Goal: Task Accomplishment & Management: Manage account settings

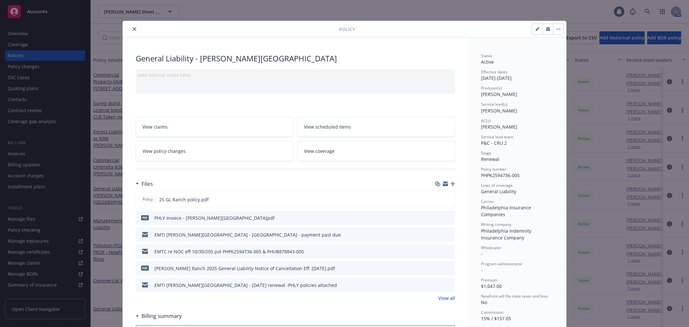
scroll to position [19, 0]
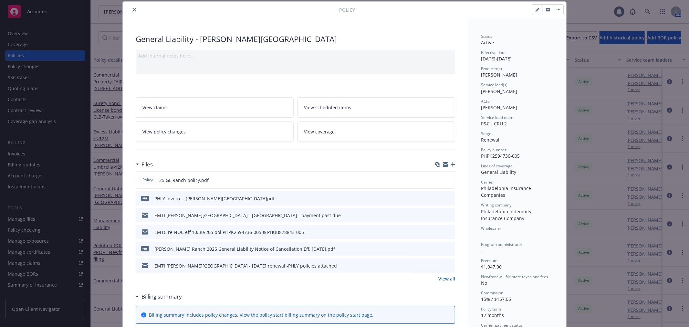
click at [133, 10] on icon "close" at bounding box center [134, 10] width 4 height 4
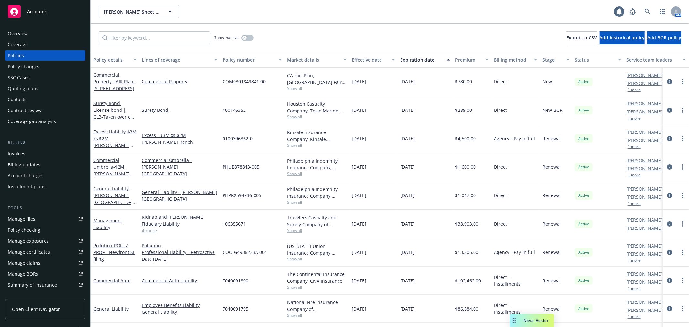
click at [26, 14] on div "Accounts" at bounding box center [45, 11] width 75 height 13
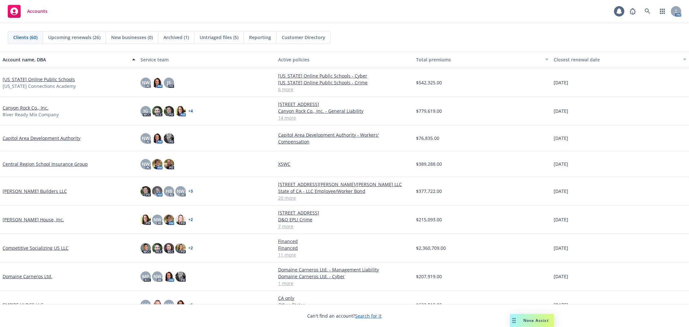
scroll to position [108, 0]
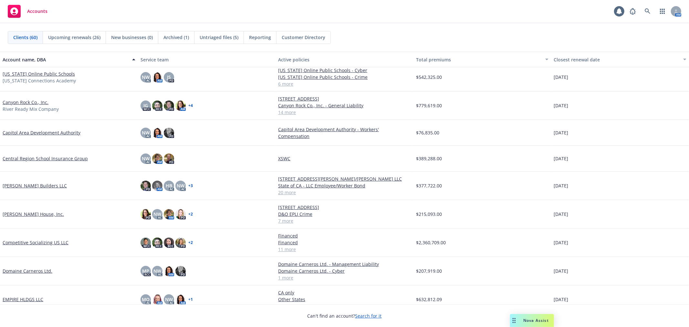
click at [49, 242] on link "Competitive Socializing US LLC" at bounding box center [36, 242] width 66 height 7
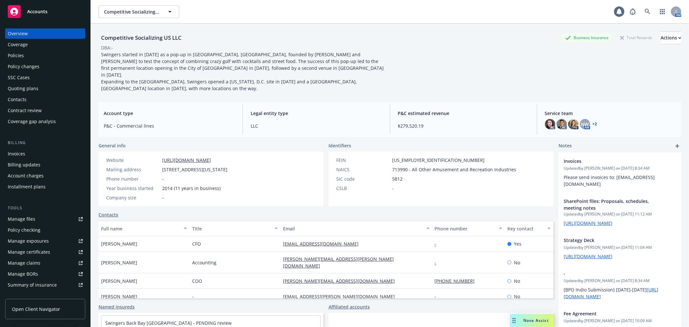
click at [45, 58] on div "Policies" at bounding box center [45, 55] width 75 height 10
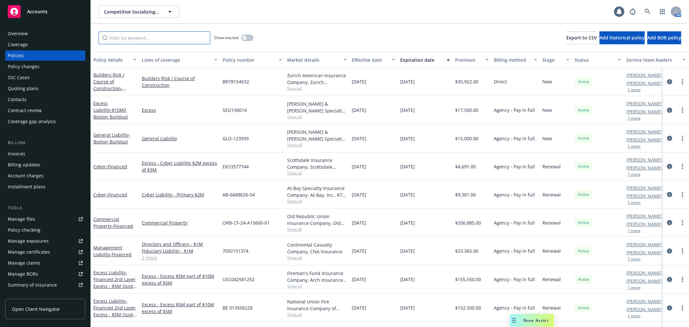
click at [138, 35] on input "Filter by keyword..." at bounding box center [155, 37] width 112 height 13
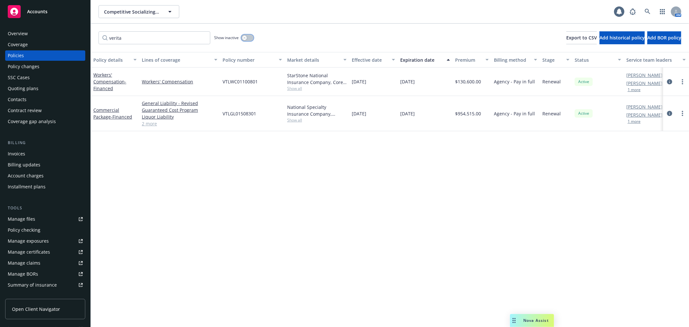
click at [249, 37] on button "button" at bounding box center [247, 38] width 12 height 6
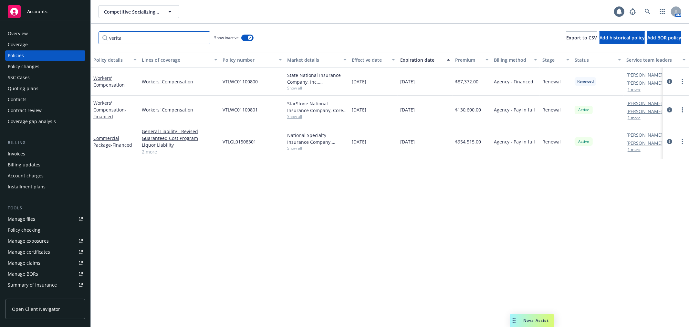
click at [118, 40] on input "verita" at bounding box center [155, 37] width 112 height 13
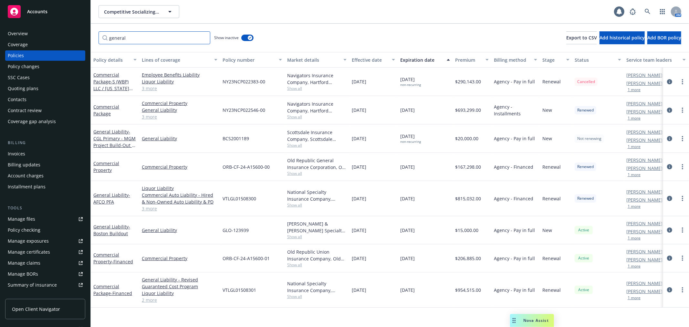
type input "general"
click at [33, 216] on div "Manage files" at bounding box center [21, 219] width 27 height 10
click at [650, 16] on link at bounding box center [647, 11] width 13 height 13
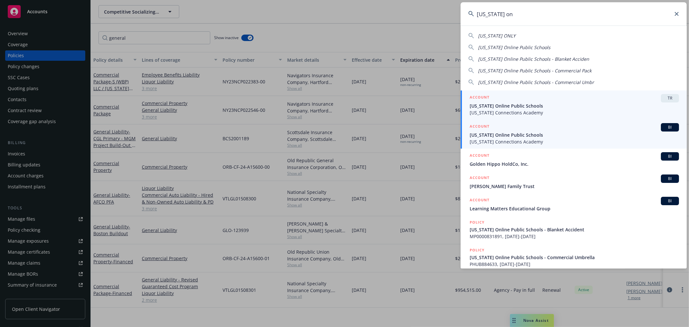
type input "california on"
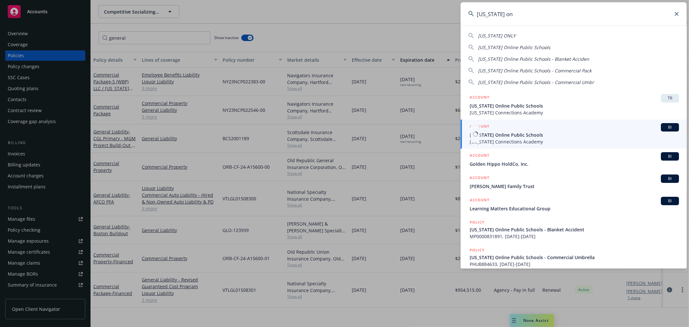
click at [521, 140] on span "California Connections Academy" at bounding box center [574, 141] width 209 height 7
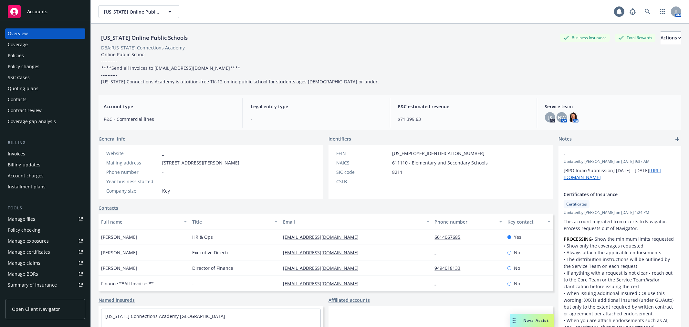
click at [42, 251] on div "Manage certificates" at bounding box center [29, 252] width 42 height 10
click at [70, 62] on div "Policy changes" at bounding box center [45, 66] width 75 height 10
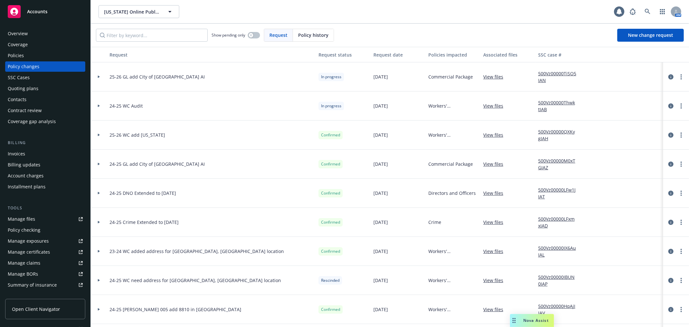
click at [53, 86] on div "Quoting plans" at bounding box center [45, 88] width 75 height 10
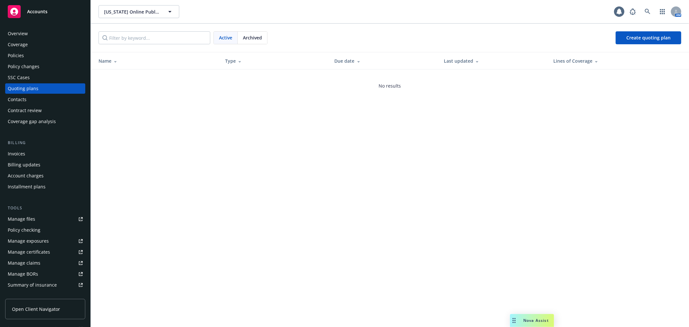
click at [54, 50] on div "Policies" at bounding box center [45, 55] width 75 height 10
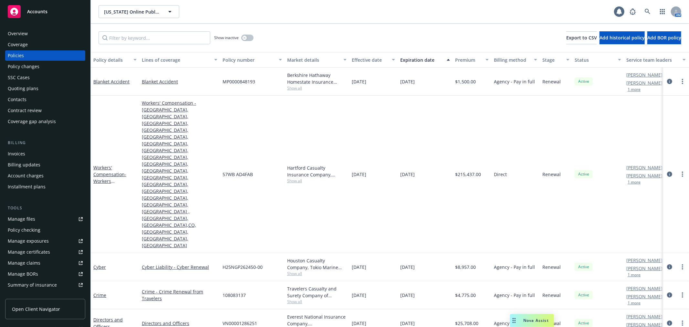
scroll to position [5, 0]
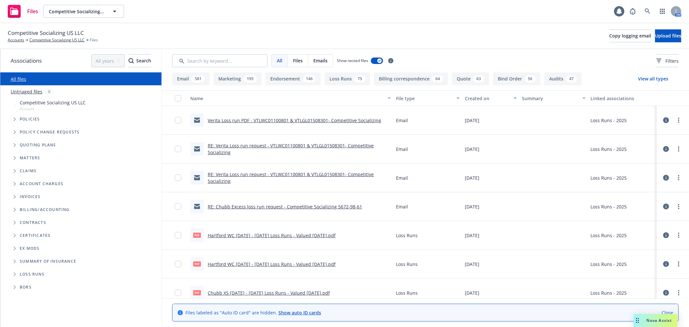
click at [15, 273] on icon "Folder Tree Example" at bounding box center [15, 274] width 3 height 4
click at [26, 298] on link "2025" at bounding box center [25, 298] width 10 height 7
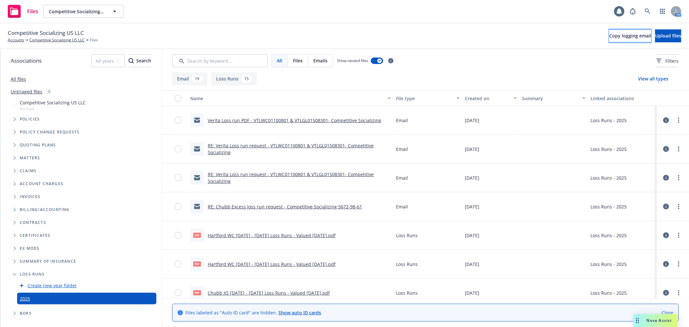
click at [609, 38] on span "Copy logging email" at bounding box center [630, 36] width 42 height 6
drag, startPoint x: 375, startPoint y: 167, endPoint x: 372, endPoint y: 173, distance: 5.8
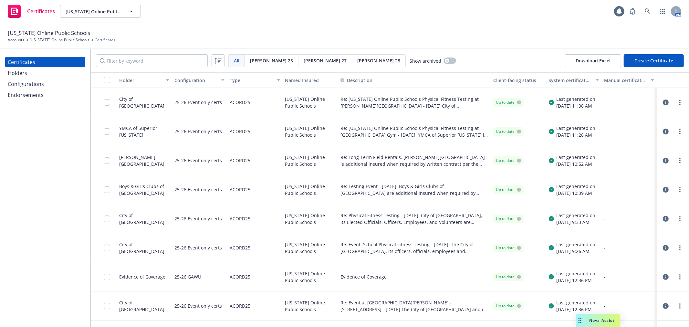
click at [53, 96] on div "Endorsements" at bounding box center [45, 95] width 75 height 10
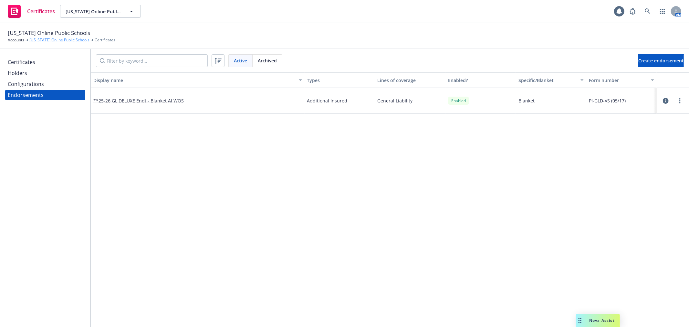
click at [46, 42] on link "[US_STATE] Online Public Schools" at bounding box center [59, 40] width 60 height 6
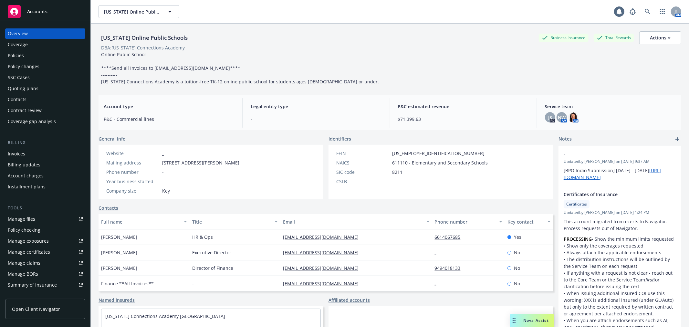
click at [40, 64] on div "Policy changes" at bounding box center [45, 66] width 75 height 10
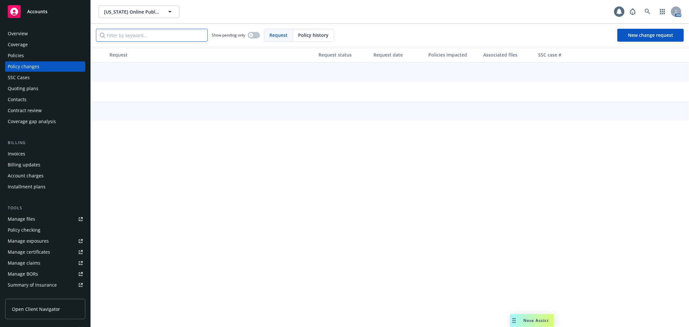
click at [125, 34] on input "Filter by keyword..." at bounding box center [152, 35] width 112 height 13
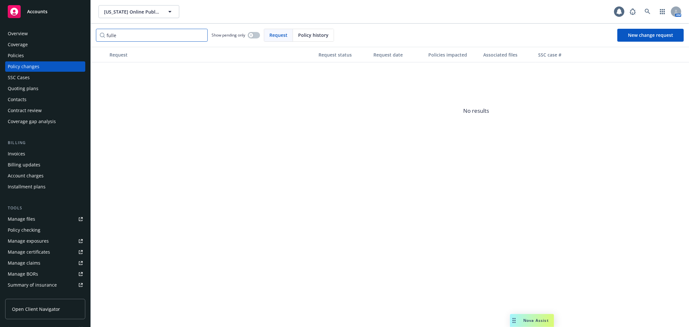
type input "fulle"
click at [49, 55] on div "Policies" at bounding box center [45, 55] width 75 height 10
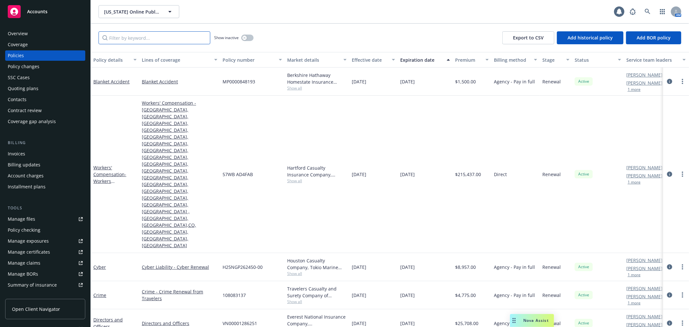
click at [139, 38] on input "Filter by keyword..." at bounding box center [155, 37] width 112 height 13
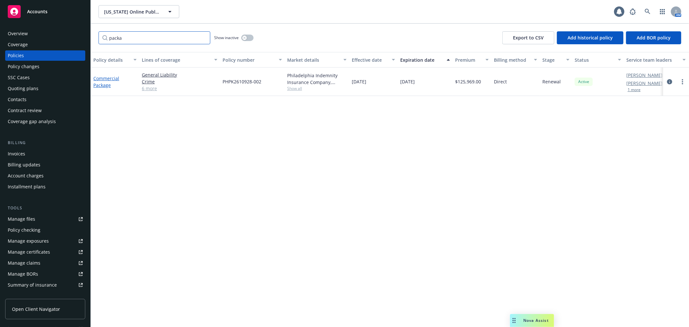
type input "packa"
click at [114, 76] on link "Commercial Package" at bounding box center [106, 81] width 26 height 13
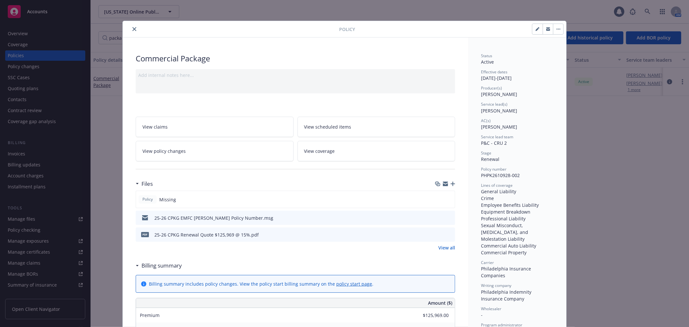
click at [199, 150] on link "View policy changes" at bounding box center [215, 151] width 158 height 20
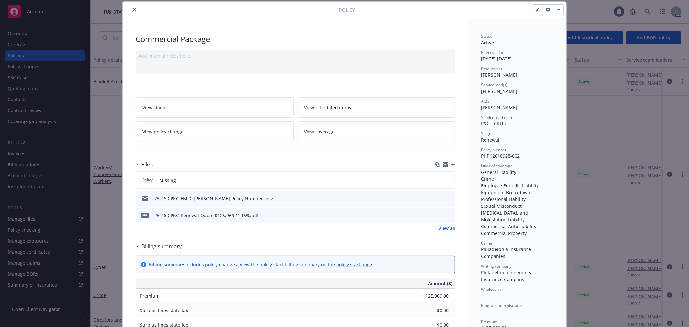
click at [132, 9] on icon "close" at bounding box center [134, 10] width 4 height 4
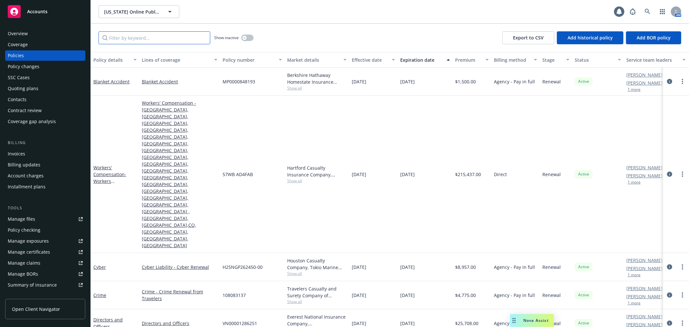
click at [130, 39] on input "Filter by keyword..." at bounding box center [155, 37] width 112 height 13
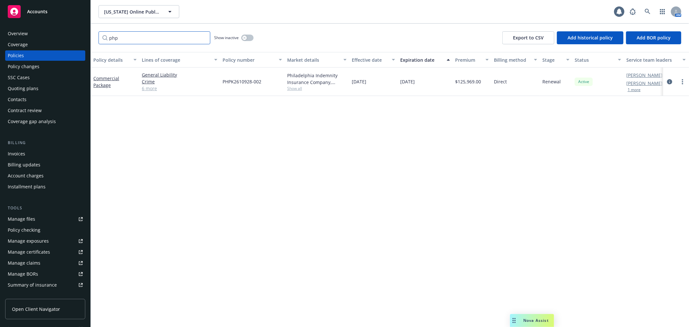
type input "php"
click at [244, 38] on icon "button" at bounding box center [244, 38] width 3 height 3
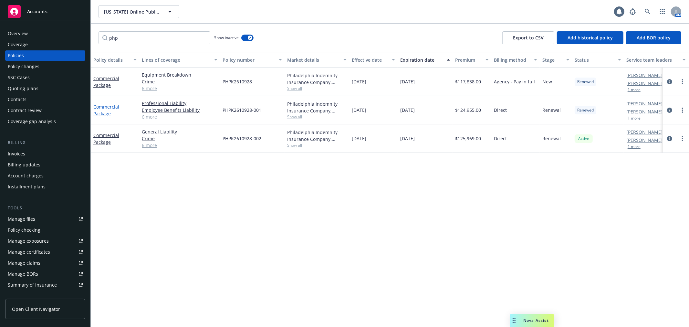
click at [100, 107] on link "Commercial Package" at bounding box center [106, 110] width 26 height 13
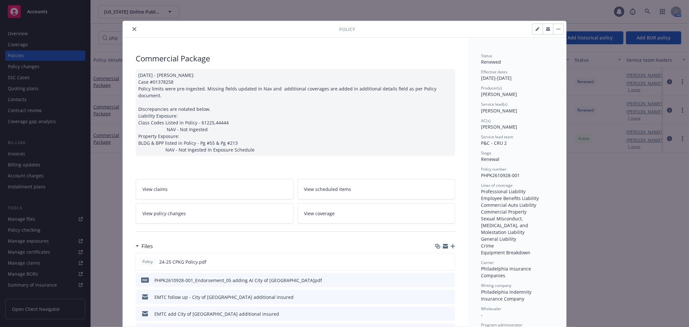
click at [247, 211] on link "View policy changes" at bounding box center [215, 213] width 158 height 20
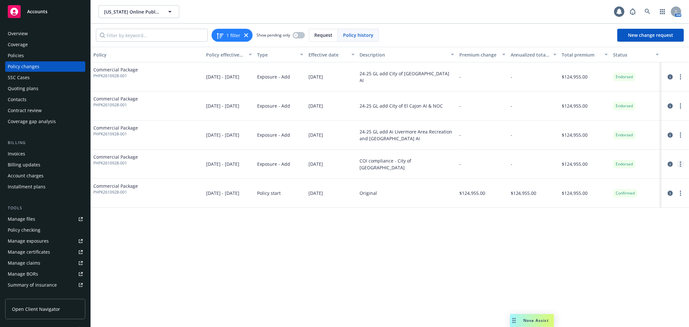
click at [682, 163] on link "more" at bounding box center [681, 164] width 8 height 8
click at [670, 166] on icon "circleInformation" at bounding box center [670, 164] width 5 height 5
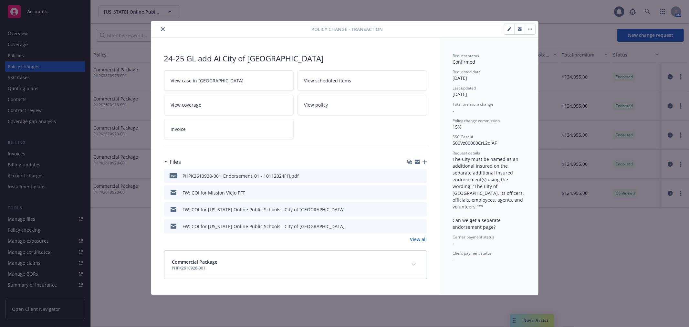
click at [506, 30] on button "button" at bounding box center [509, 29] width 10 height 10
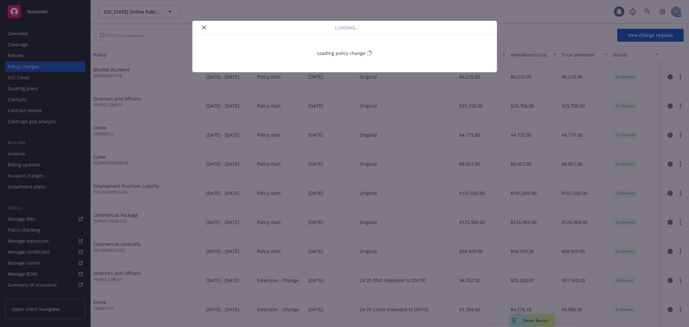
select select "ACCEPTED"
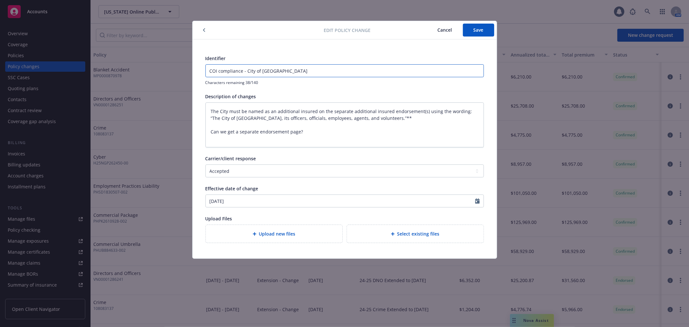
click at [208, 72] on input "COI compliance - City of Mission Viejo" at bounding box center [345, 71] width 278 height 12
type input "2COI compliance - City of Mission Viejo"
type textarea "x"
type input "24COI compliance - City of Mission Viejo"
type textarea "x"
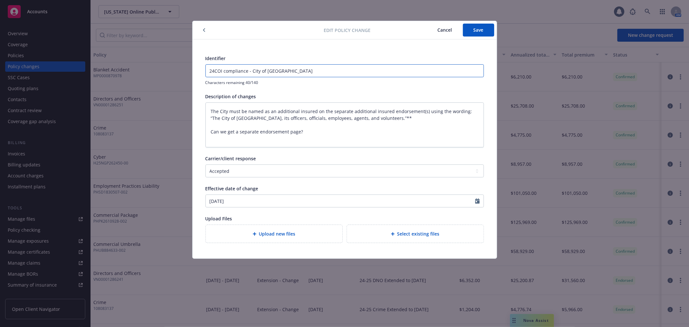
type input "24-COI compliance - City of Mission Viejo"
type textarea "x"
type input "24-2COI compliance - City of Mission Viejo"
type textarea "x"
type input "24-25COI compliance - City of Mission Viejo"
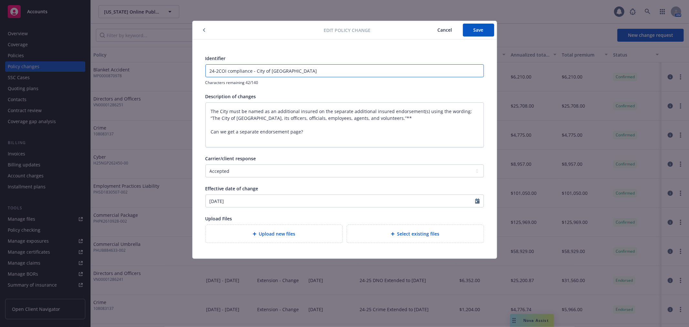
type textarea "x"
type input "24-25 COI compliance - City of Mission Viejo"
type textarea "x"
type input "24-25 GCOI compliance - City of Mission Viejo"
type textarea "x"
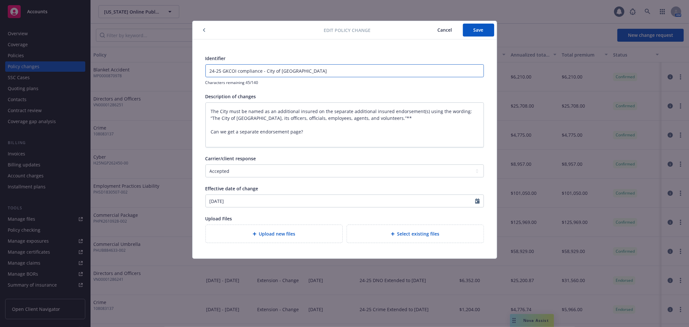
type input "24-25 GKLCOI compliance - City of Mission Viejo"
type textarea "x"
type input "24-25 GKL COI compliance - City of Mission Viejo"
type textarea "x"
click at [225, 68] on input "24-25 GKL COI compliance - City of Mission Viejo" at bounding box center [345, 71] width 278 height 12
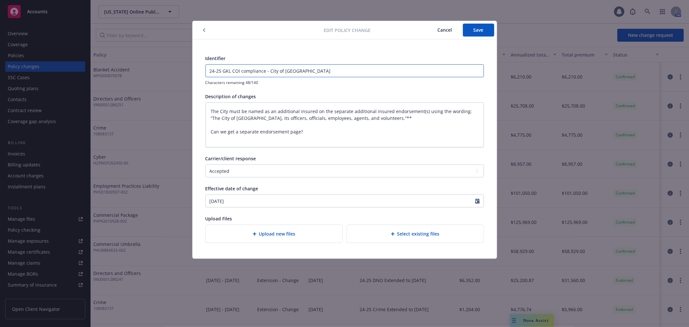
type input "24-25 GL COI compliance - City of Mission Viejo"
type textarea "x"
type input "24-25 GL COI compliance - City of Mission Viejo"
click at [483, 32] on span "Save" at bounding box center [479, 30] width 10 height 6
type textarea "x"
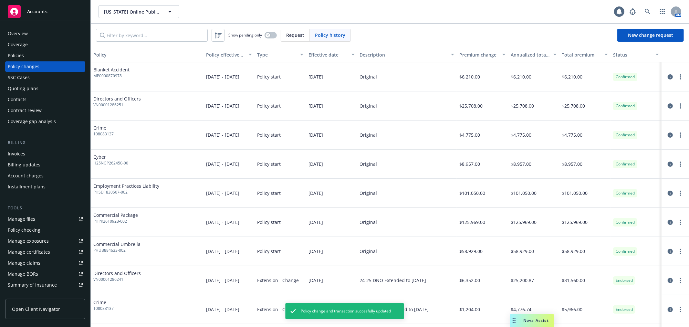
click at [29, 58] on div "Policies" at bounding box center [45, 55] width 75 height 10
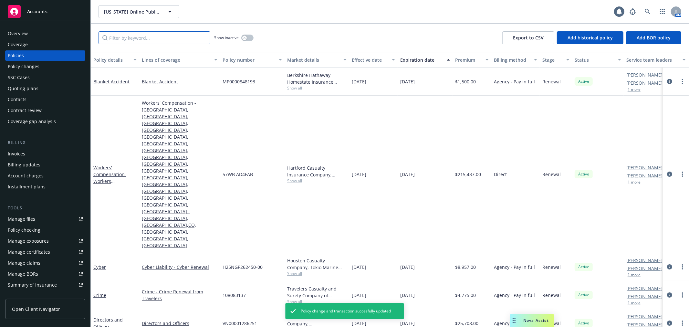
click at [133, 37] on input "Filter by keyword..." at bounding box center [155, 37] width 112 height 13
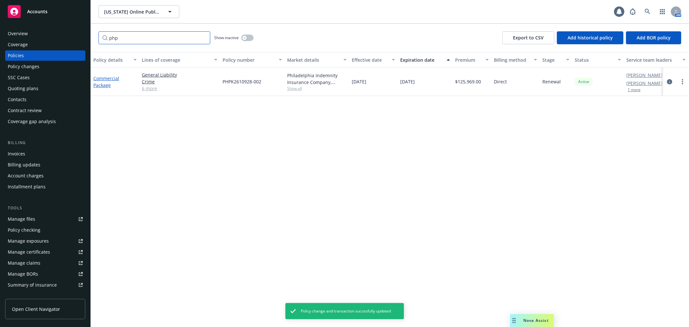
type input "php"
click at [110, 78] on link "Commercial Package" at bounding box center [106, 81] width 26 height 13
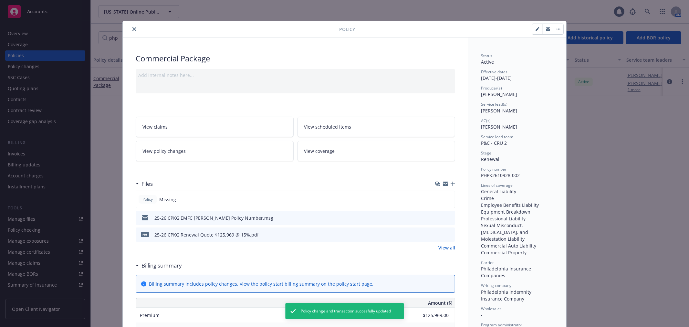
scroll to position [19, 0]
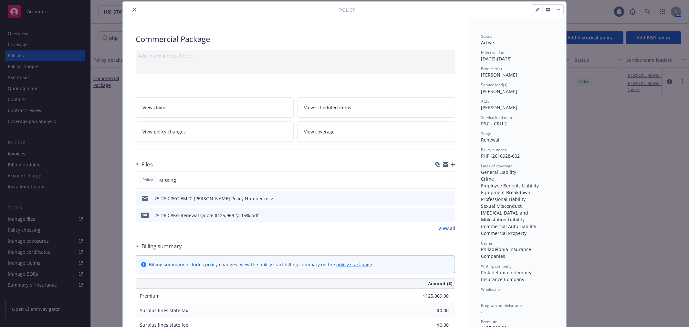
click at [450, 198] on button "preview file" at bounding box center [449, 198] width 7 height 6
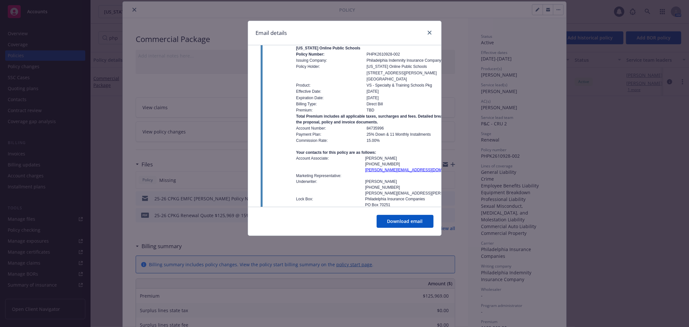
scroll to position [0, 0]
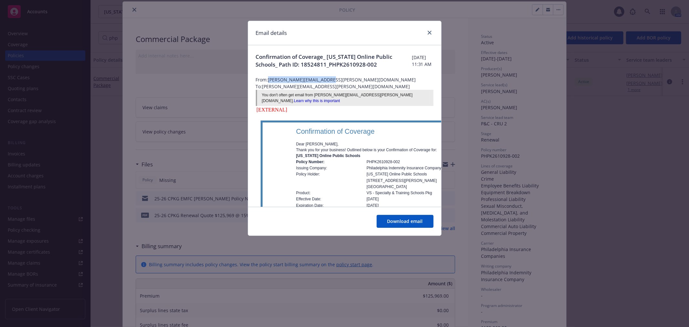
drag, startPoint x: 270, startPoint y: 87, endPoint x: 329, endPoint y: 87, distance: 58.8
click at [329, 83] on span "From: Christina.Watson@phly.com" at bounding box center [345, 79] width 178 height 7
copy span "Christina.Watson@phly.com"
click at [428, 33] on icon "close" at bounding box center [430, 33] width 4 height 4
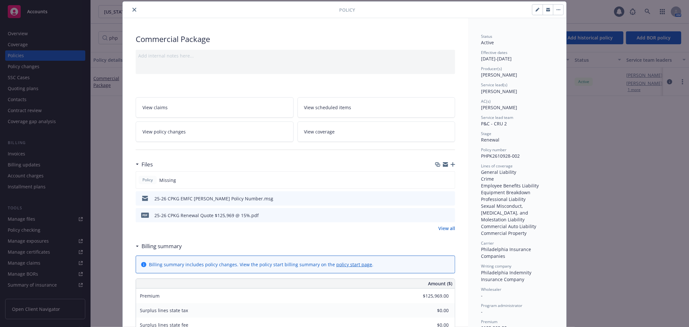
click at [131, 12] on button "close" at bounding box center [135, 10] width 8 height 8
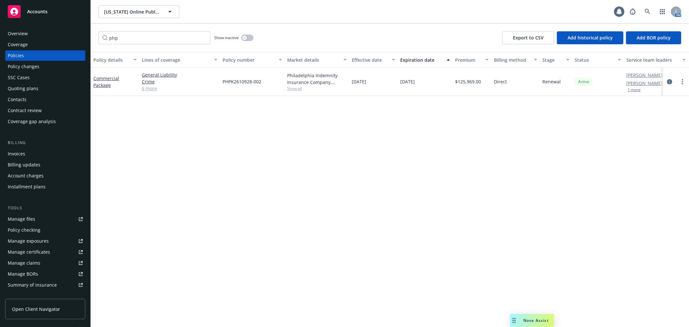
click at [73, 72] on div "Overview Coverage Policies Policy changes SSC Cases Quoting plans Contacts Cont…" at bounding box center [45, 77] width 80 height 98
click at [68, 68] on div "Policy changes" at bounding box center [45, 66] width 75 height 10
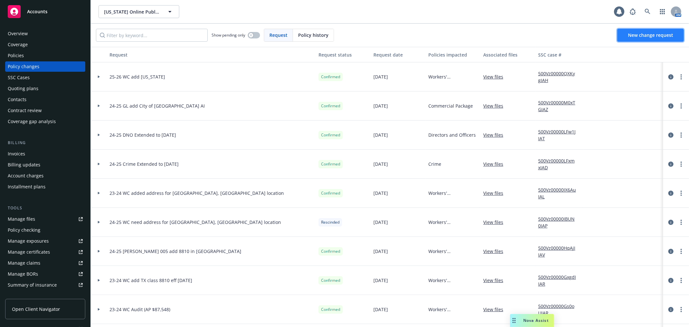
click at [654, 32] on span "New change request" at bounding box center [650, 35] width 45 height 6
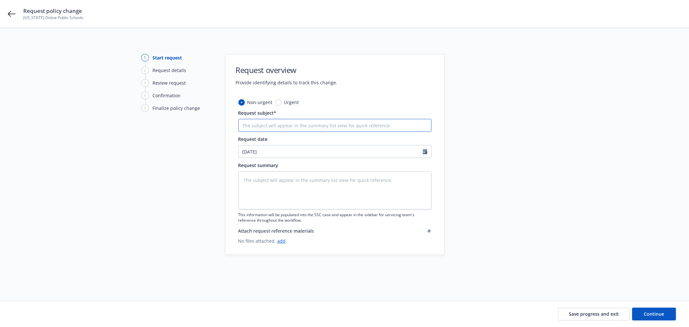
click at [353, 127] on input "Request subject*" at bounding box center [334, 125] width 193 height 13
type textarea "x"
type input "2"
type textarea "x"
type input "25"
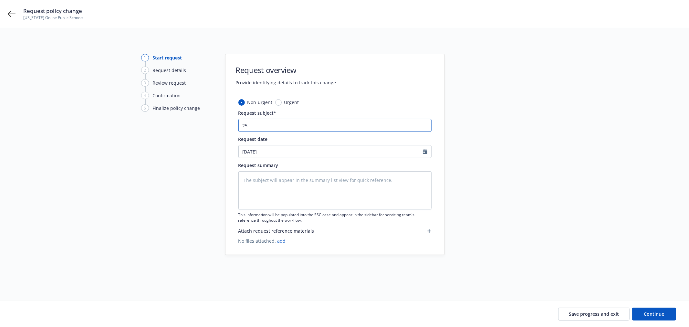
type textarea "x"
type input "25-2"
type textarea "x"
type input "25-26"
type textarea "x"
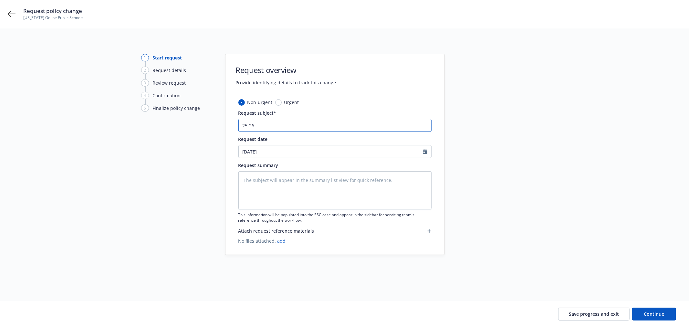
type input "25-26"
type textarea "x"
type input "25-26 G"
type textarea "x"
type input "25-26 GL"
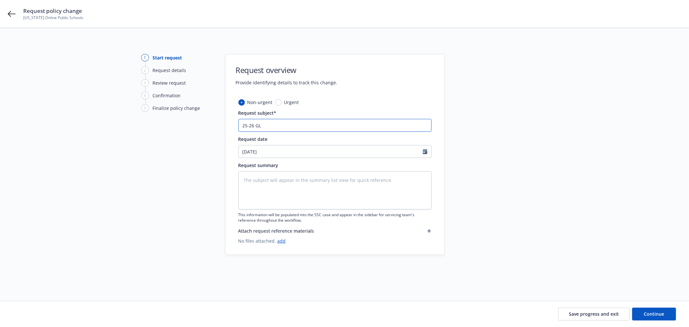
type textarea "x"
type input "25-26 GL"
type textarea "x"
type input "25-26 GL a"
type textarea "x"
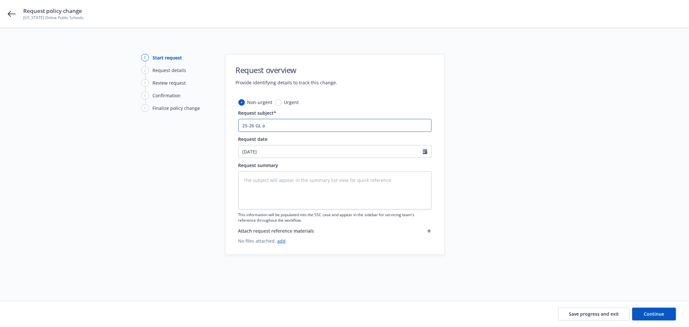
type input "25-26 GL ad"
type textarea "x"
type input "25-26 GL add"
type textarea "x"
type input "25-26 GL add"
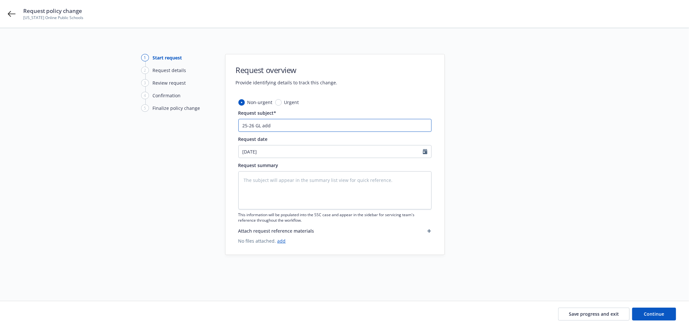
paste input "ity of Fullerton"
type textarea "x"
type input "25-26 GL add ity of Fullerton"
type textarea "x"
type input "25-26 GL add ity of Fullerton"
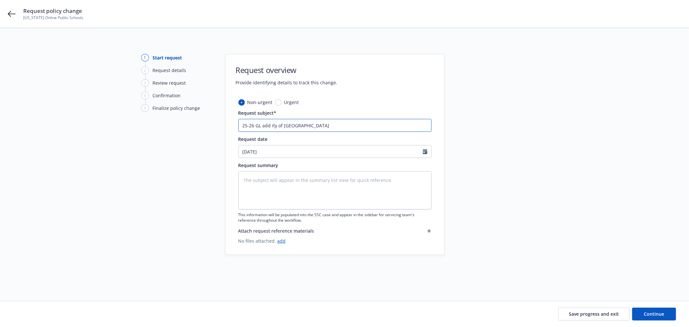
type textarea "x"
type input "25-26 GL add ity of Fullerton a"
type textarea "x"
type input "25-26 GL add ity of Fullerton as"
type textarea "x"
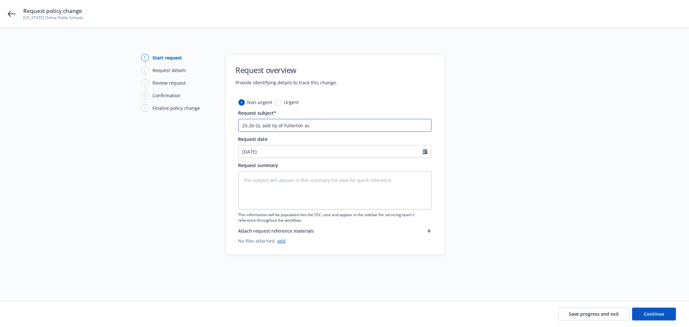
type input "25-26 GL add ity of Fullerton as"
type textarea "x"
type input "25-26 GL add ity of Fullerton as A"
type textarea "x"
type input "25-26 GL add ity of Fullerton as AI"
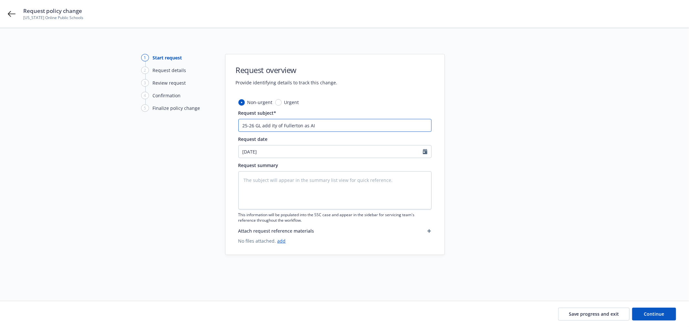
click at [272, 124] on input "25-26 GL add ity of Fullerton as AI" at bounding box center [334, 125] width 193 height 13
type textarea "x"
type input "25-26 GL add Aity of Fullerton as AI"
type textarea "x"
type input "25-26 GL add AIity of Fullerton as AI"
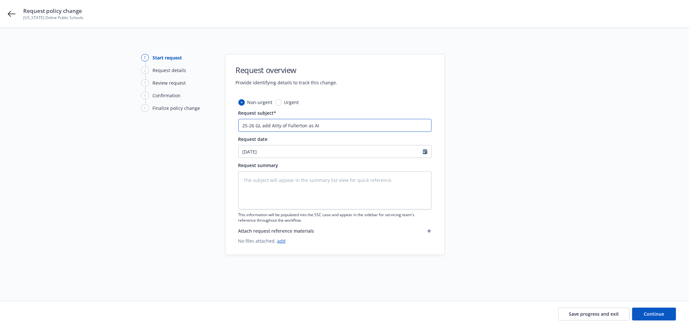
type textarea "x"
type input "25-26 GL add AI ity of Fullerton as AI"
type textarea "x"
type input "25-26 GL add AI City of Fullerton as AI"
click at [321, 128] on input "25-26 GL add AI City of Fullerton as AI" at bounding box center [334, 125] width 193 height 13
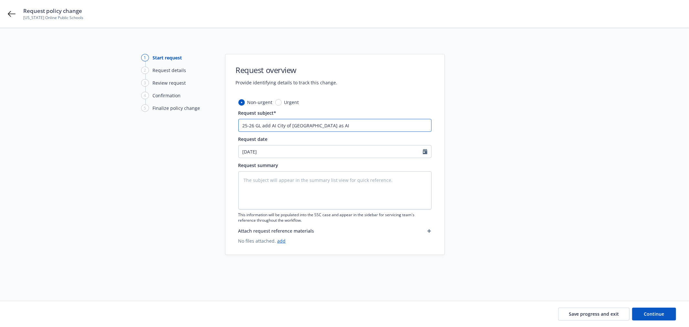
type textarea "x"
type input "25-26 GL add AI City of Fullerton as A"
type textarea "x"
type input "25-26 GL add AI City of Fullerton as"
type textarea "x"
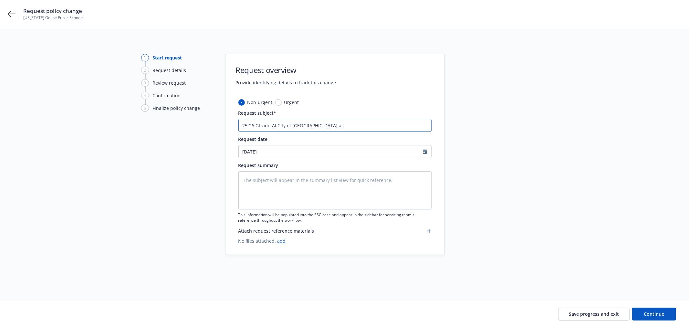
type input "25-26 GL add AI City of Fullerton as"
type textarea "x"
type input "25-26 GL add AI City of Fullerton a"
type textarea "x"
type input "25-26 GL add AI City of Fullerton"
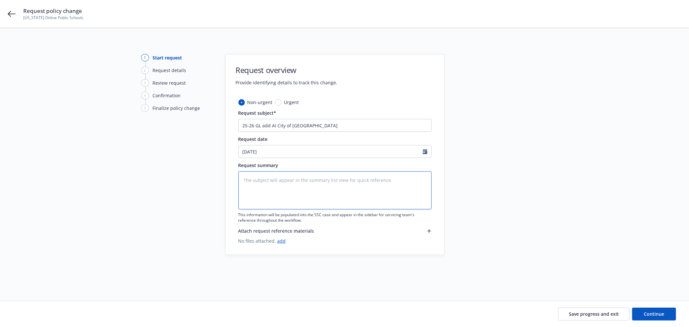
click at [317, 182] on textarea at bounding box center [334, 190] width 193 height 38
paste textarea "25-26 GL add AI City of Fullerton"
type textarea "x"
type textarea "25-26 GL add AI City of Fullerton"
click at [656, 313] on span "Continue" at bounding box center [654, 314] width 20 height 6
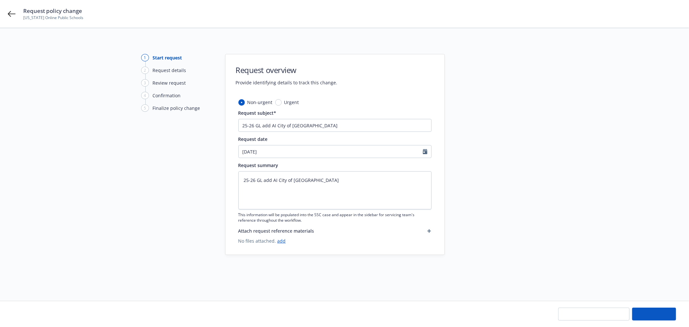
type textarea "x"
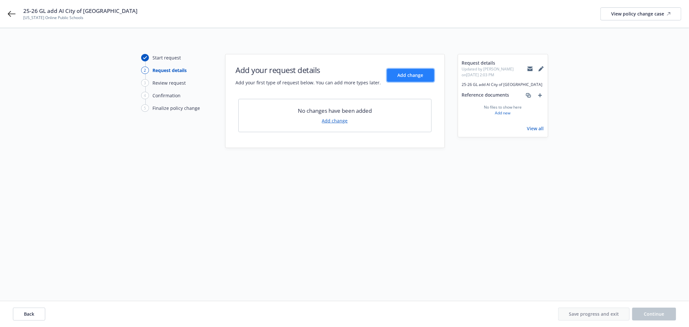
click at [404, 80] on button "Add change" at bounding box center [410, 75] width 47 height 13
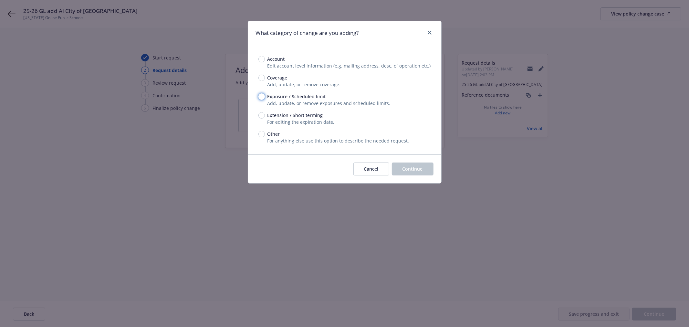
click at [261, 97] on input "Exposure / Scheduled limit" at bounding box center [261, 96] width 6 height 6
radio input "true"
click at [416, 168] on span "Continue" at bounding box center [413, 169] width 20 height 6
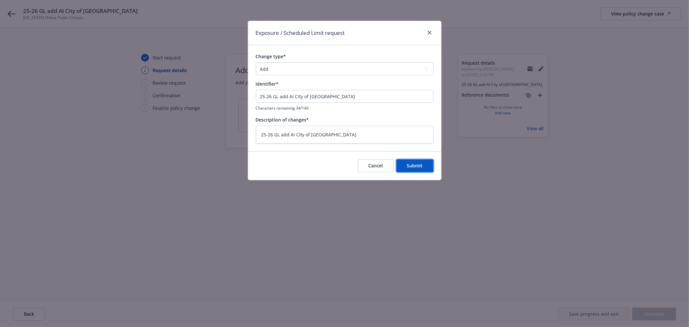
click at [416, 168] on span "Submit" at bounding box center [415, 166] width 16 height 6
type textarea "x"
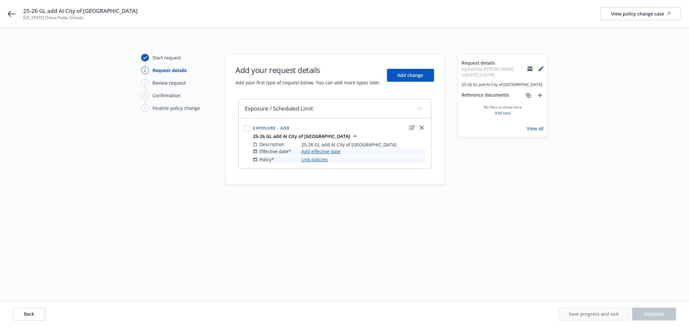
click at [330, 152] on link "Add effective date" at bounding box center [321, 151] width 39 height 7
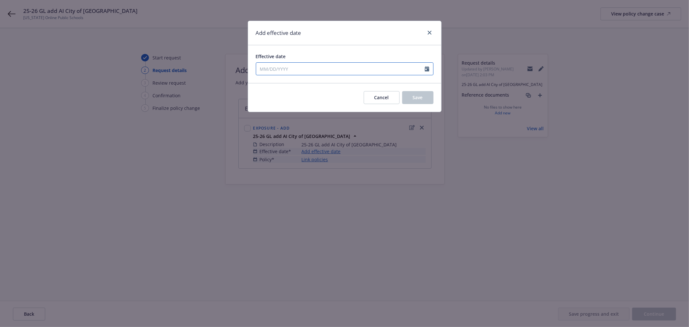
click at [300, 71] on input "Effective date" at bounding box center [340, 69] width 169 height 12
select select "10"
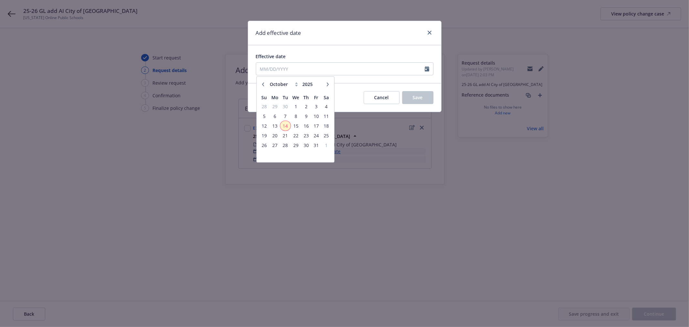
click at [284, 126] on span "14" at bounding box center [285, 126] width 9 height 8
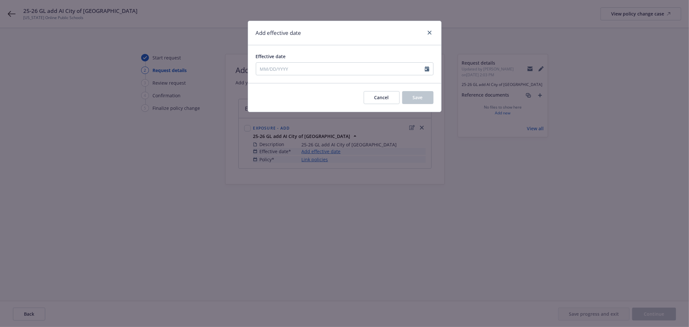
type input "[DATE]"
click at [408, 99] on button "Save" at bounding box center [417, 97] width 31 height 13
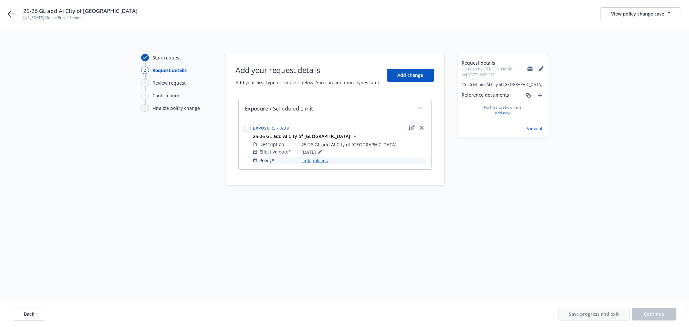
click at [312, 162] on link "Link policies" at bounding box center [315, 160] width 26 height 7
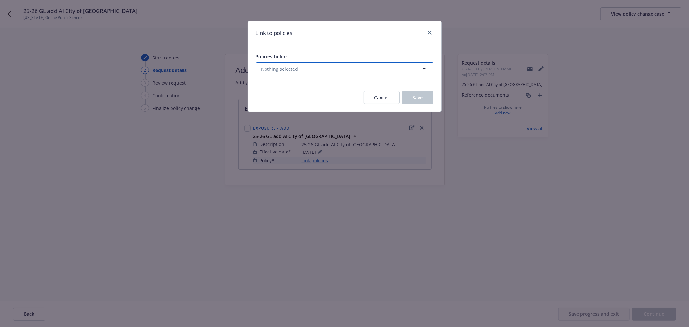
click at [301, 70] on button "Nothing selected" at bounding box center [345, 68] width 178 height 13
select select "ACTIVE"
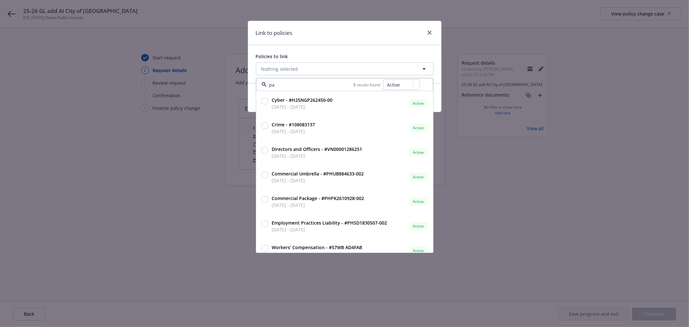
type input "pac"
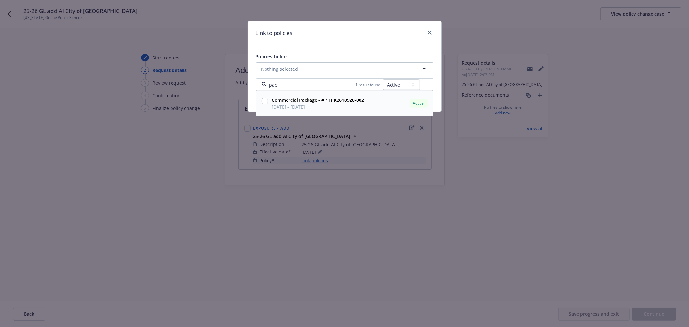
click at [266, 101] on input "checkbox" at bounding box center [265, 101] width 6 height 6
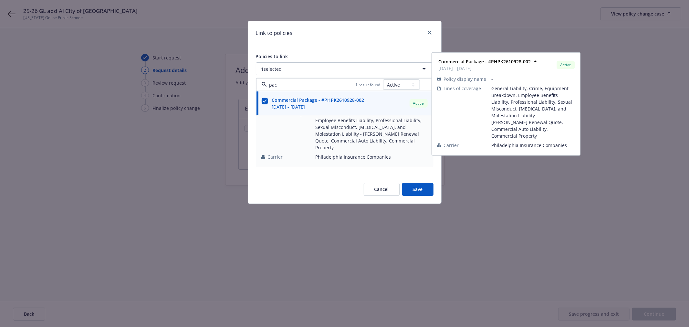
click at [347, 107] on span "10/01/2025 - 10/01/2026" at bounding box center [318, 106] width 92 height 7
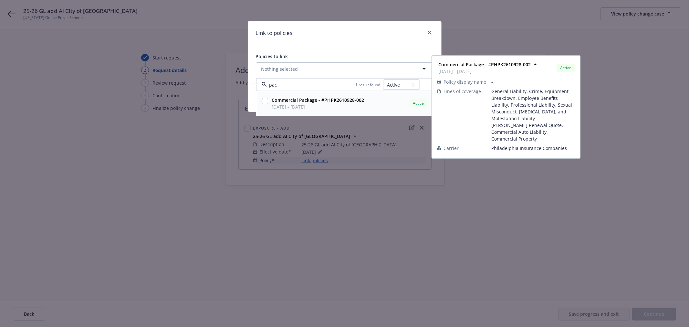
click at [327, 103] on span "Commercial Package - #PHPK2610928-002" at bounding box center [318, 100] width 92 height 7
checkbox input "true"
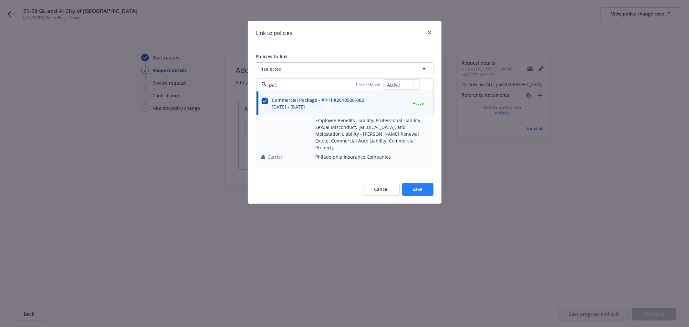
type input "pac"
click at [424, 185] on button "Save" at bounding box center [417, 189] width 31 height 13
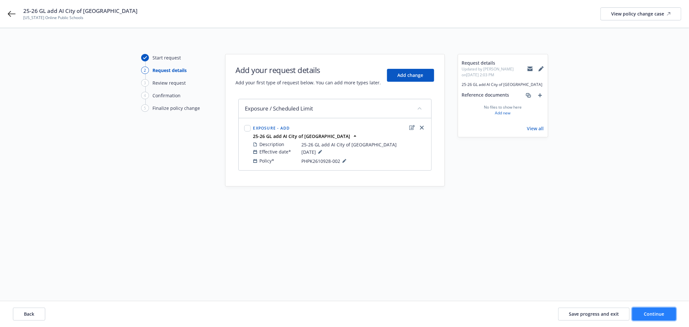
click at [664, 310] on button "Continue" at bounding box center [654, 314] width 44 height 13
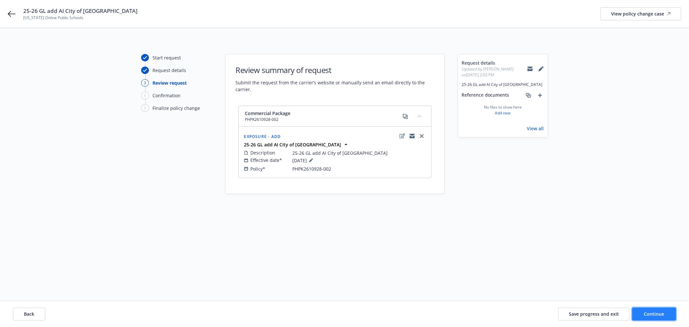
click at [656, 310] on button "Continue" at bounding box center [654, 314] width 44 height 13
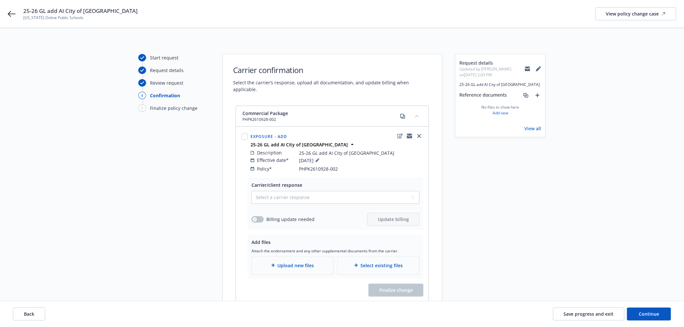
click at [407, 135] on icon "copyLogging" at bounding box center [409, 136] width 5 height 3
click at [411, 133] on icon "copyLogging" at bounding box center [409, 135] width 5 height 5
click at [589, 310] on button "Save progress and exit" at bounding box center [588, 314] width 71 height 13
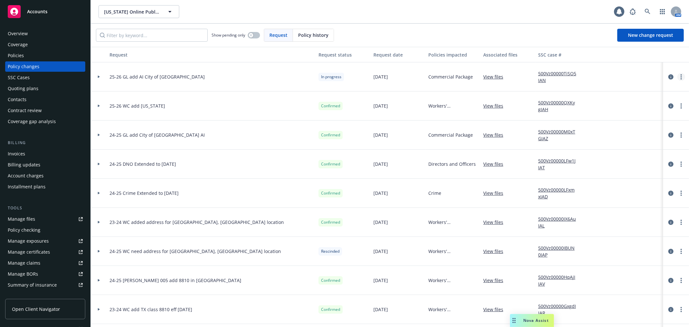
click at [681, 78] on circle "more" at bounding box center [681, 78] width 1 height 1
click at [661, 100] on link "Edit request summary" at bounding box center [624, 103] width 111 height 13
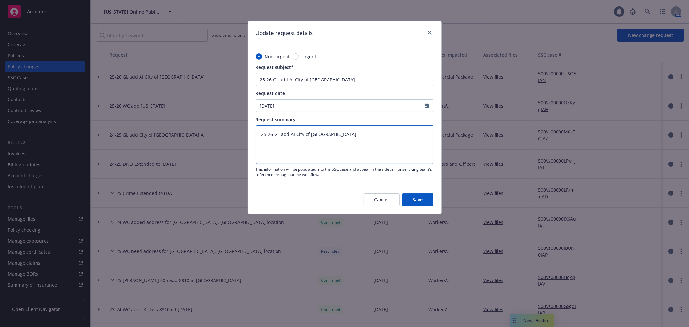
click at [367, 140] on textarea "25-26 GL add AI City of Fullerton" at bounding box center [345, 144] width 178 height 38
paste textarea "Please endorse additional insured as follows: City of Fullerton, its Elected Of…"
type textarea "x"
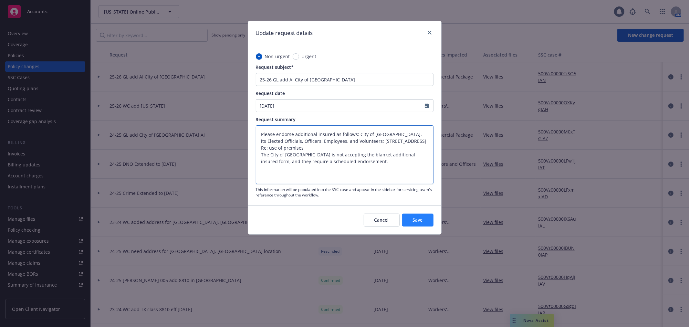
type textarea "Please endorse additional insured as follows: City of Fullerton, its Elected Of…"
click at [420, 217] on span "Save" at bounding box center [418, 220] width 10 height 6
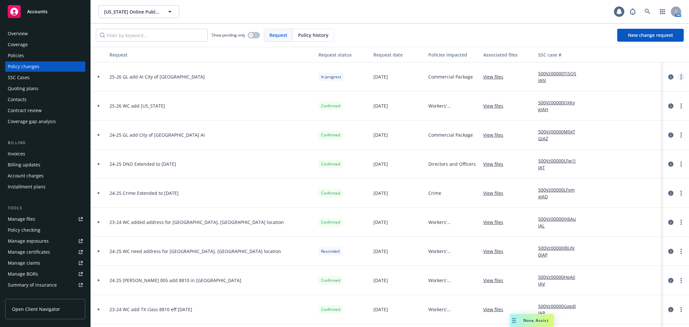
click at [677, 76] on link "more" at bounding box center [681, 77] width 8 height 8
click at [640, 98] on link "Edit request summary" at bounding box center [624, 103] width 111 height 13
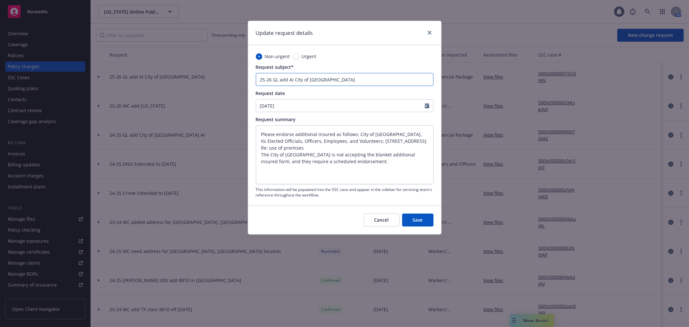
click at [295, 79] on input "25-26 GL add AI City of Fullerton" at bounding box center [345, 79] width 178 height 13
type textarea "x"
type input "25-26 GL add AICity of Fullerton"
type textarea "x"
type input "25-26 GL add ACity of Fullerton"
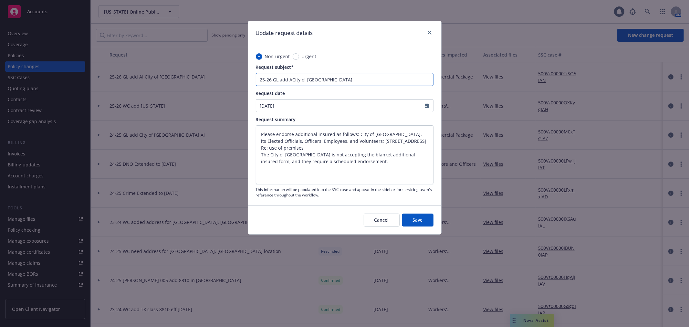
type textarea "x"
type input "25-26 GL add City of Fullerton"
click at [331, 81] on input "25-26 GL add City of Fullerton" at bounding box center [345, 79] width 178 height 13
type textarea "x"
type input "25-26 GL add City of Fullerton A"
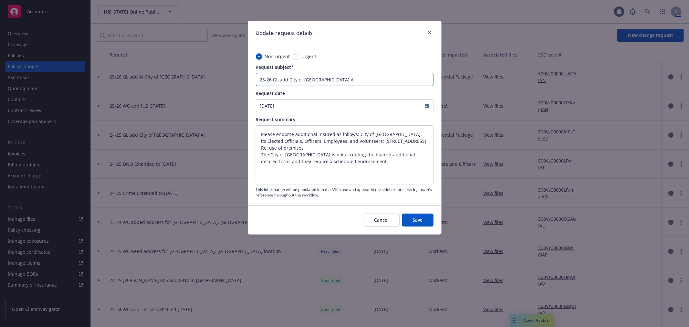
type textarea "x"
type input "25-26 GL add City of Fullerton AI"
click at [427, 219] on button "Save" at bounding box center [417, 220] width 31 height 13
type textarea "x"
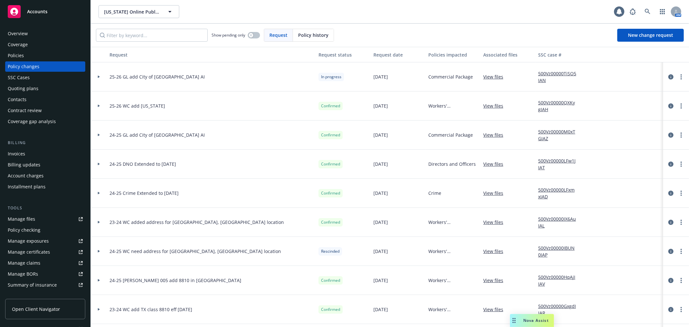
click at [98, 77] on icon at bounding box center [99, 77] width 3 height 2
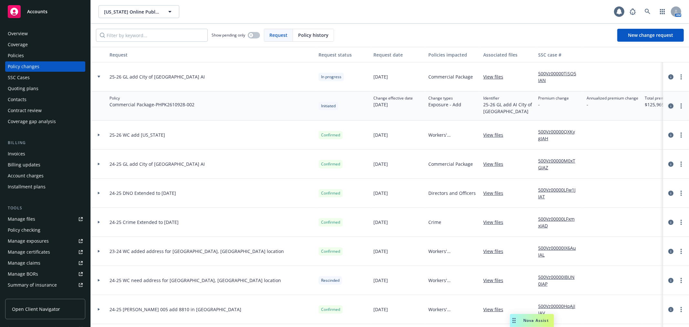
click at [668, 106] on icon "circleInformation" at bounding box center [670, 105] width 5 height 5
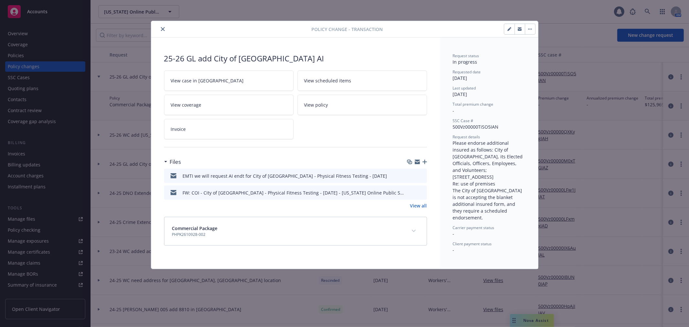
click at [417, 163] on icon "button" at bounding box center [417, 161] width 5 height 5
click at [163, 30] on icon "close" at bounding box center [163, 29] width 4 height 4
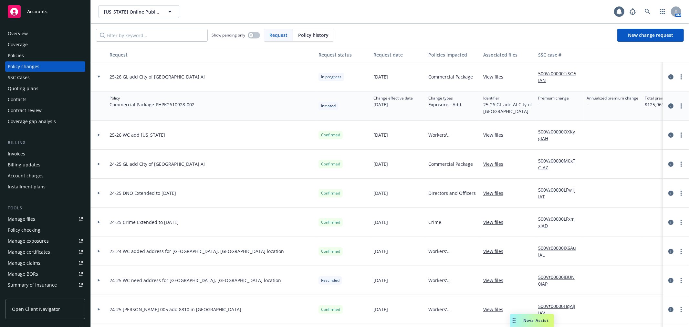
click at [33, 217] on div "Manage files" at bounding box center [21, 219] width 27 height 10
click at [107, 34] on input "Filter by keyword..." at bounding box center [152, 35] width 112 height 13
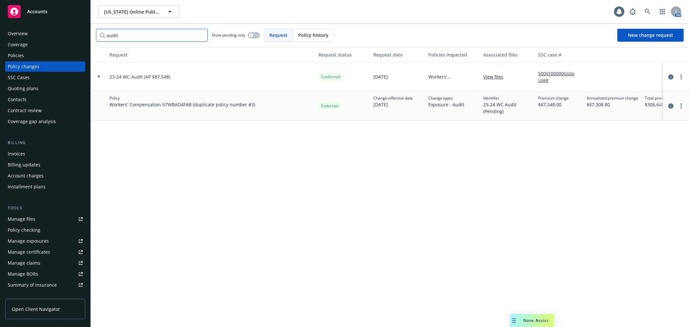
type input "audit"
click at [99, 76] on icon at bounding box center [99, 77] width 3 height 2
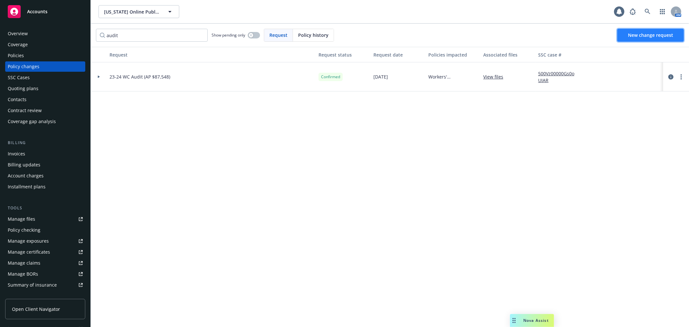
click at [641, 35] on span "New change request" at bounding box center [650, 35] width 45 height 6
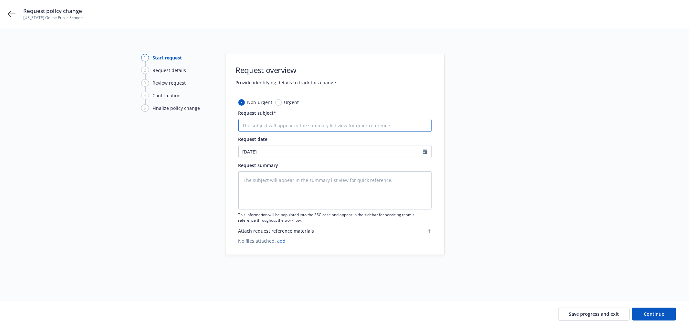
click at [292, 128] on input "Request subject*" at bounding box center [334, 125] width 193 height 13
type textarea "x"
type input "2"
type textarea "x"
type input "24"
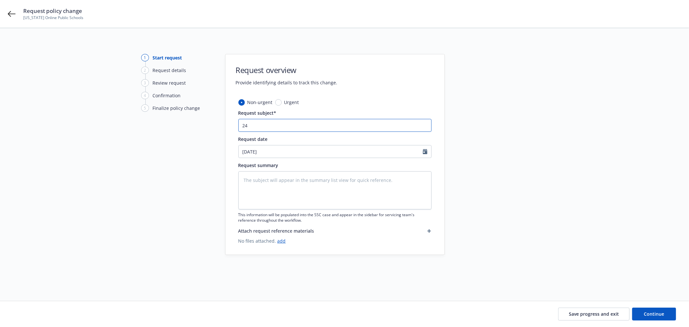
type textarea "x"
type input "24-"
type textarea "x"
type input "24-2"
type textarea "x"
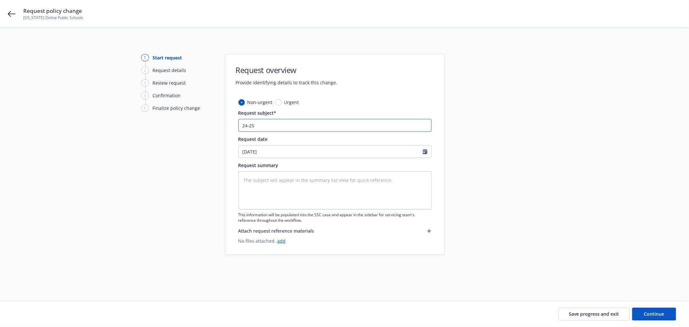
type input "24-25"
type textarea "x"
type input "24-25 WC"
type textarea "x"
type input "24-25 WC"
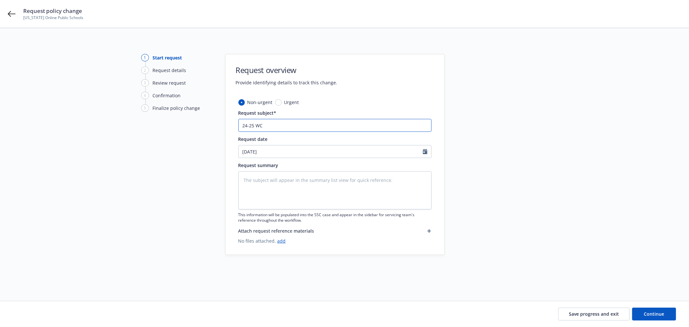
type textarea "x"
type input "24-25 WC A"
type textarea "x"
type input "24-25 WC Au"
type textarea "x"
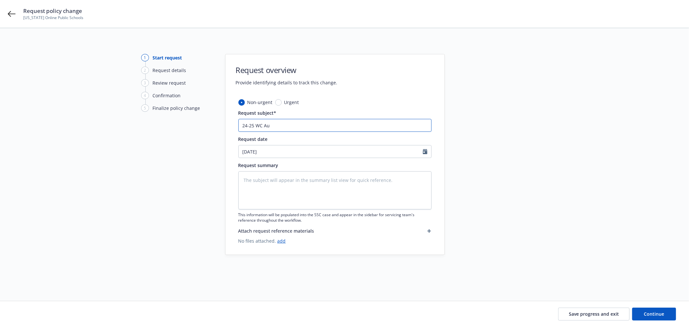
type input "24-25 WC Aud"
type textarea "x"
type input "24-25 WC Audi"
type textarea "x"
type input "24-25 WC Audit"
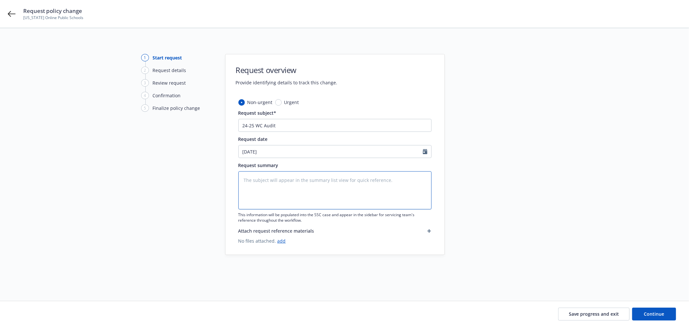
click at [249, 181] on textarea at bounding box center [334, 190] width 193 height 38
paste textarea "24-25 WC Audit"
type textarea "x"
type textarea "24-25 WC Audit"
click at [654, 309] on button "Continue" at bounding box center [654, 314] width 44 height 13
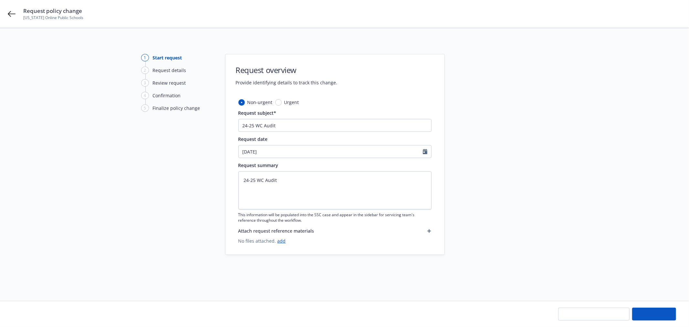
type textarea "x"
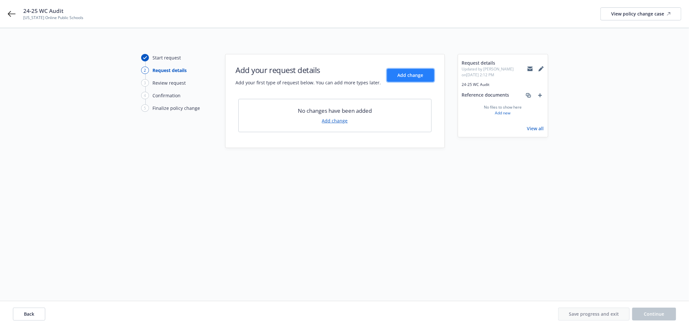
click at [409, 79] on button "Add change" at bounding box center [410, 75] width 47 height 13
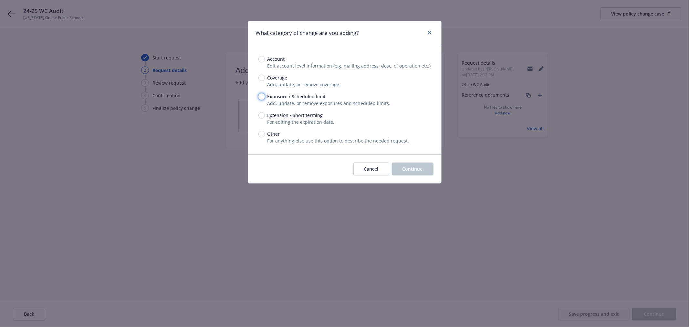
click at [262, 96] on input "Exposure / Scheduled limit" at bounding box center [261, 96] width 6 height 6
radio input "true"
click at [416, 168] on span "Continue" at bounding box center [413, 169] width 20 height 6
type textarea "x"
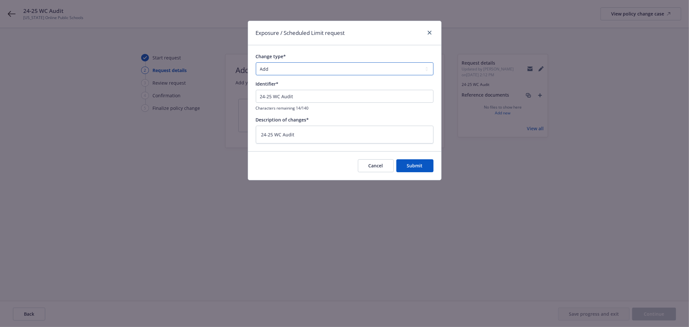
click at [279, 73] on select "Add Audit Change Remove" at bounding box center [345, 68] width 178 height 13
select select "AUDIT"
click at [256, 62] on select "Add Audit Change Remove" at bounding box center [345, 68] width 178 height 13
click at [421, 162] on button "Submit" at bounding box center [414, 165] width 37 height 13
type textarea "x"
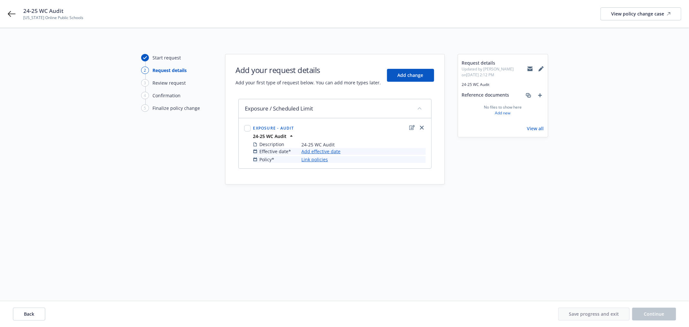
click at [323, 152] on link "Add effective date" at bounding box center [321, 151] width 39 height 7
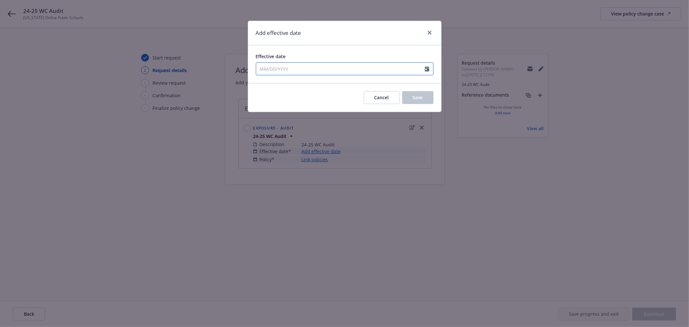
click at [300, 71] on input "Effective date" at bounding box center [340, 69] width 169 height 12
select select "10"
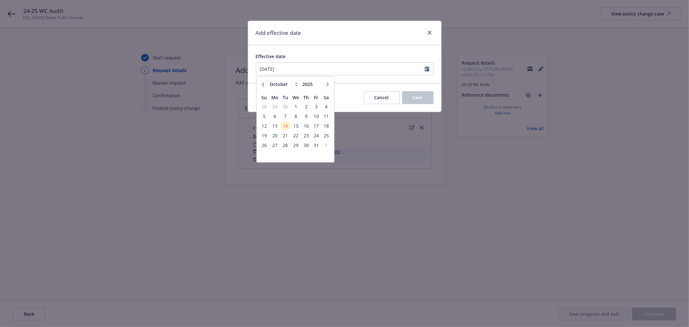
type input "07/01/2024"
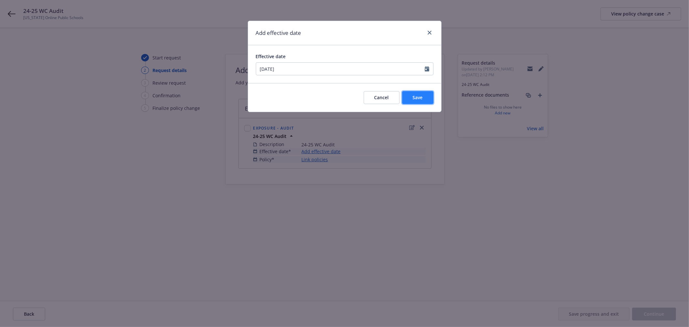
click at [426, 96] on button "Save" at bounding box center [417, 97] width 31 height 13
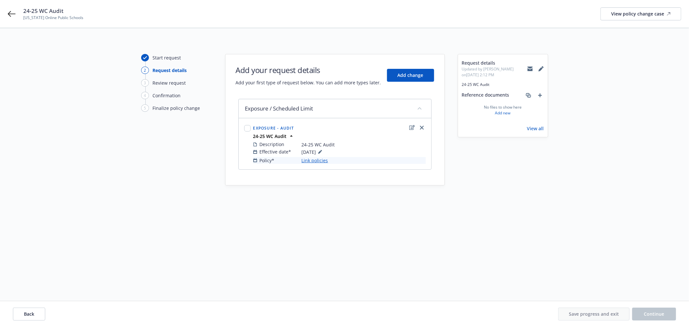
click at [321, 162] on link "Link policies" at bounding box center [315, 160] width 26 height 7
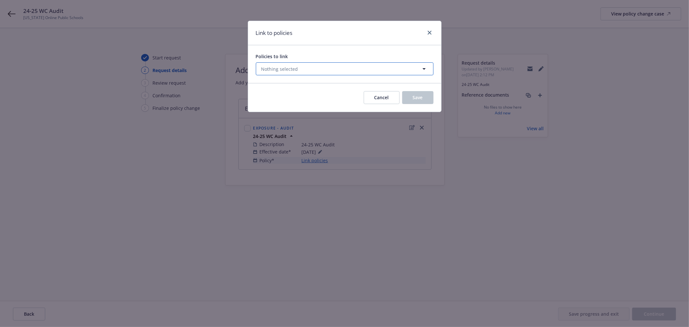
click at [283, 66] on span "Nothing selected" at bounding box center [279, 69] width 37 height 7
select select "ACTIVE"
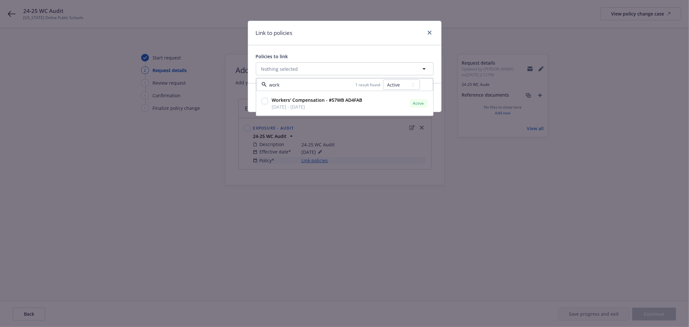
type input "work"
click at [396, 85] on select "All Active Upcoming Expired Cancelled" at bounding box center [401, 84] width 37 height 10
select select "EXPIRED"
click at [383, 79] on select "All Active Upcoming Expired Cancelled" at bounding box center [401, 84] width 37 height 10
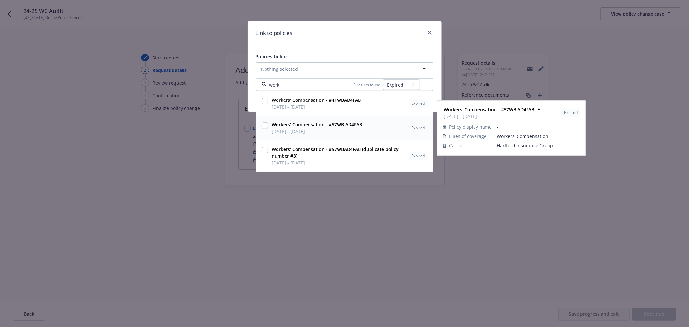
click at [265, 123] on input "checkbox" at bounding box center [265, 125] width 6 height 6
checkbox input "true"
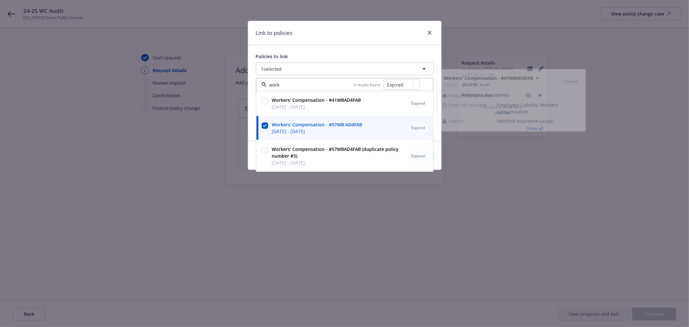
click at [321, 46] on div "Policies to link 1 selected work 3 results found All Active Upcoming Expired Ca…" at bounding box center [344, 93] width 193 height 96
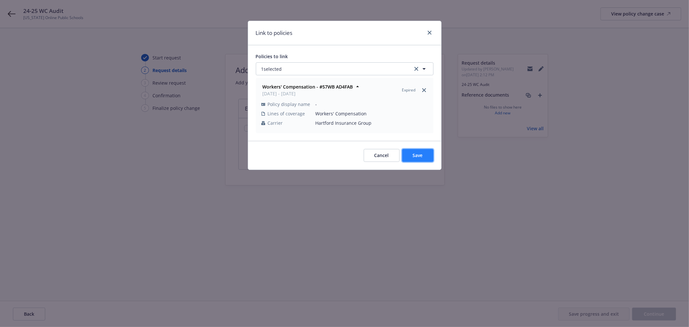
click at [424, 151] on button "Save" at bounding box center [417, 155] width 31 height 13
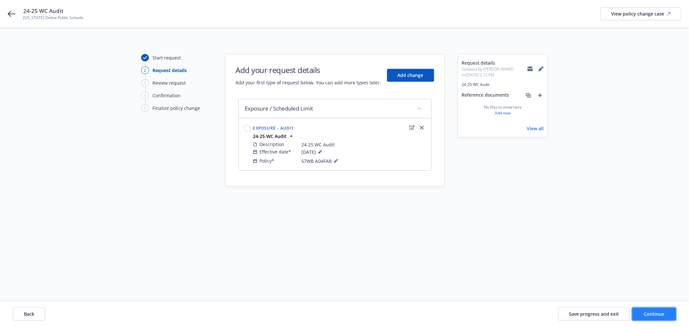
click at [671, 314] on button "Continue" at bounding box center [654, 314] width 44 height 13
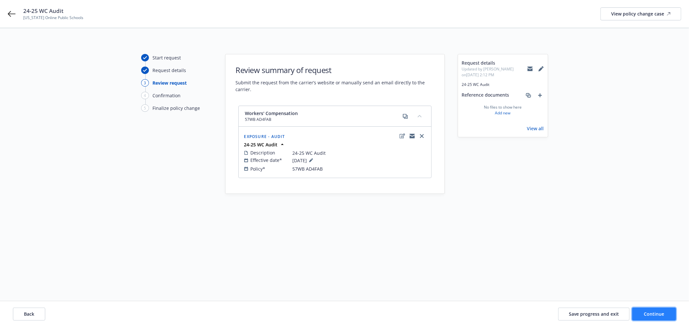
click at [646, 309] on button "Continue" at bounding box center [654, 314] width 44 height 13
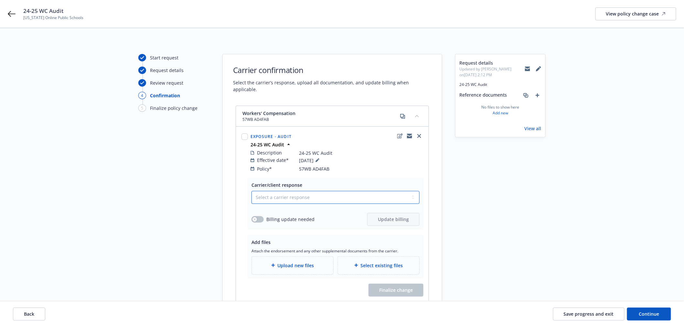
click at [281, 191] on select "Select a carrier response Accepted Accepted with revision No endorsement needed…" at bounding box center [335, 197] width 168 height 13
select select "ACCEPTED"
click at [251, 191] on select "Select a carrier response Accepted Accepted with revision No endorsement needed…" at bounding box center [335, 197] width 168 height 13
click at [284, 262] on span "Upload new files" at bounding box center [296, 265] width 37 height 7
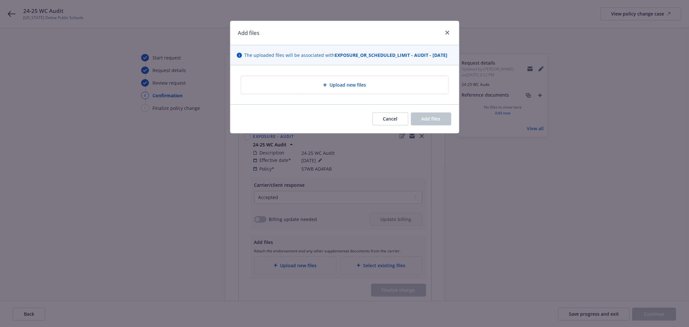
click at [327, 88] on div "Upload new files" at bounding box center [344, 84] width 197 height 7
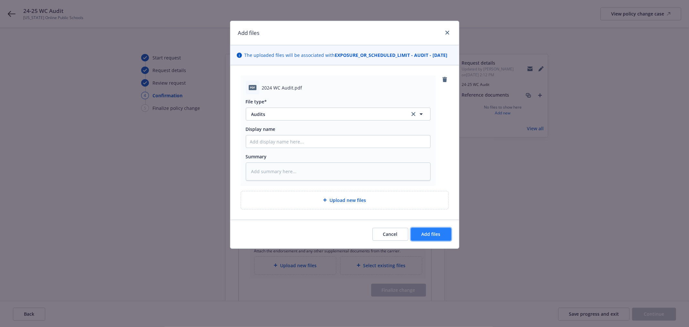
click at [435, 237] on span "Add files" at bounding box center [431, 234] width 19 height 6
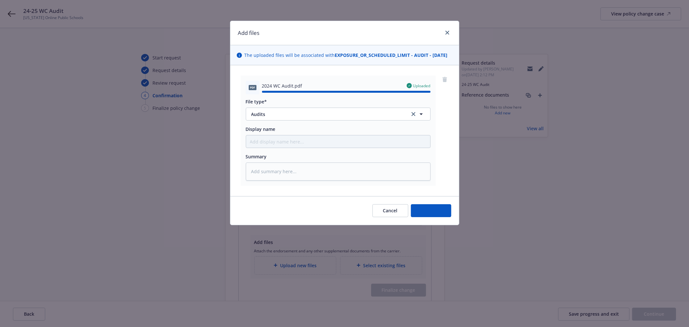
type textarea "x"
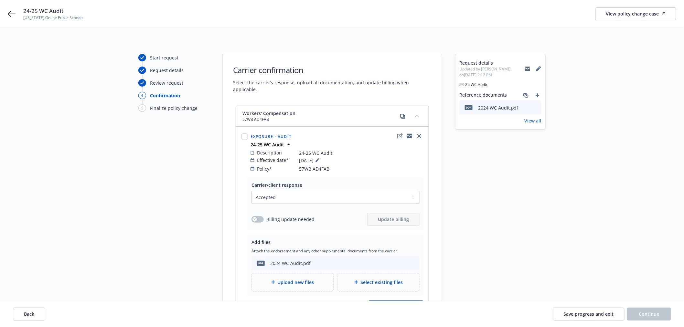
click at [307, 165] on span "57WB AD4FAB" at bounding box center [314, 168] width 30 height 7
copy span "57WB AD4FAB"
click at [602, 312] on span "Save progress and exit" at bounding box center [588, 314] width 50 height 6
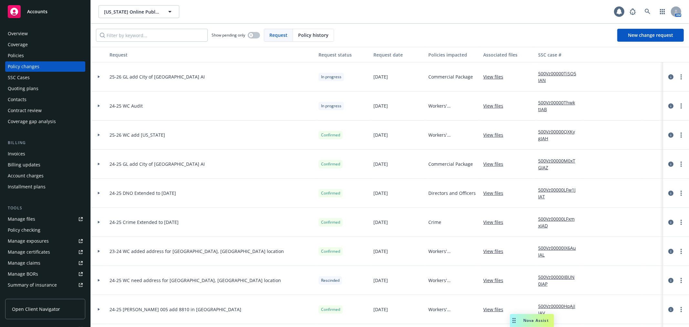
click at [55, 54] on div "Policies" at bounding box center [45, 55] width 75 height 10
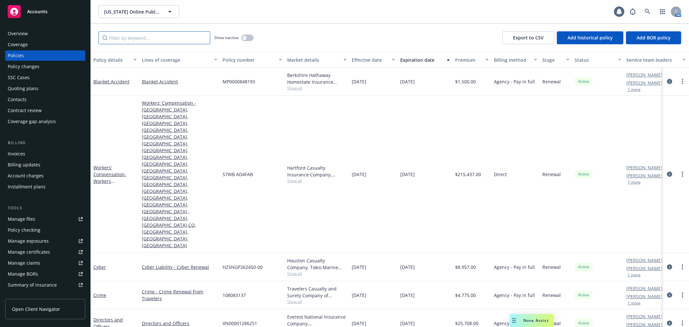
click at [146, 40] on input "Filter by keyword..." at bounding box center [155, 37] width 112 height 13
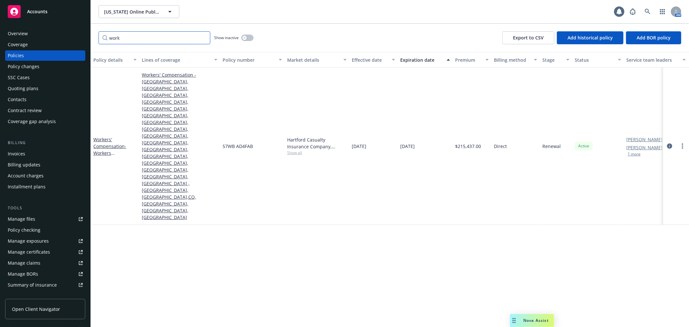
type input "work"
click at [249, 37] on button "button" at bounding box center [247, 38] width 12 height 6
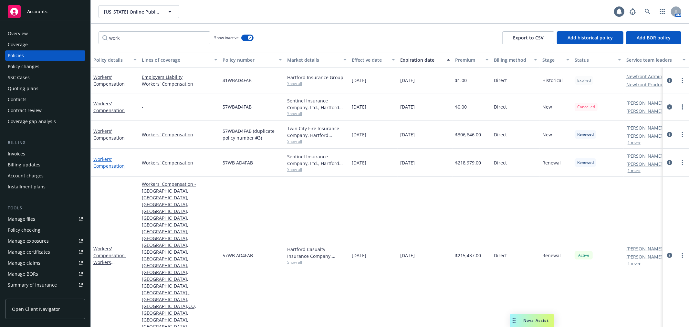
click at [107, 163] on link "Workers' Compensation" at bounding box center [108, 162] width 31 height 13
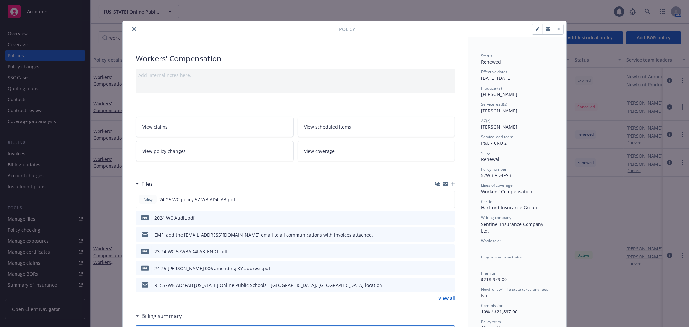
click at [191, 156] on link "View policy changes" at bounding box center [215, 151] width 158 height 20
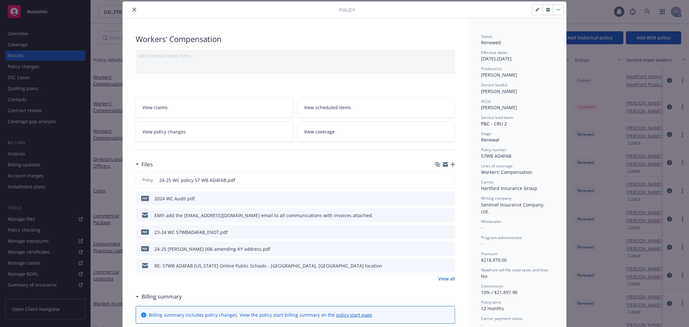
click at [449, 196] on icon "preview file" at bounding box center [449, 198] width 6 height 5
click at [447, 180] on icon "preview file" at bounding box center [449, 179] width 6 height 5
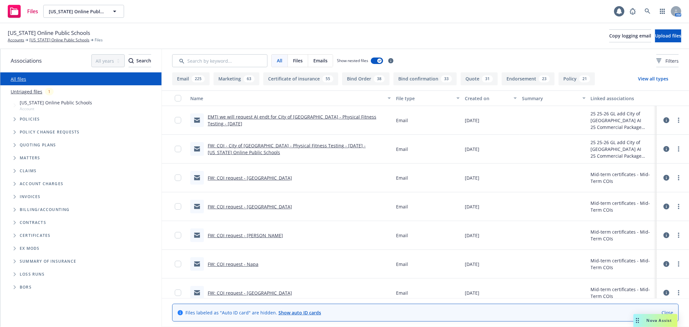
click at [13, 236] on span "Folder Tree Example" at bounding box center [14, 235] width 10 height 10
click at [20, 248] on icon "Folder Tree Example" at bounding box center [20, 247] width 3 height 4
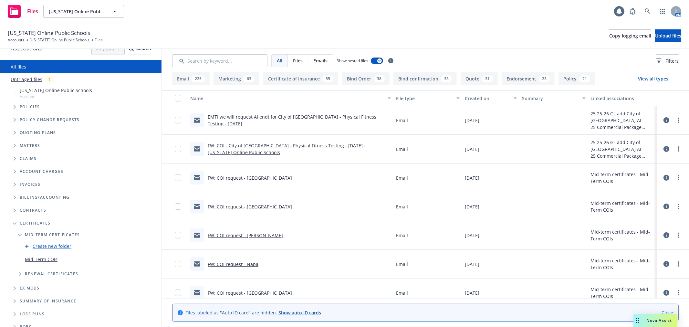
scroll to position [18, 0]
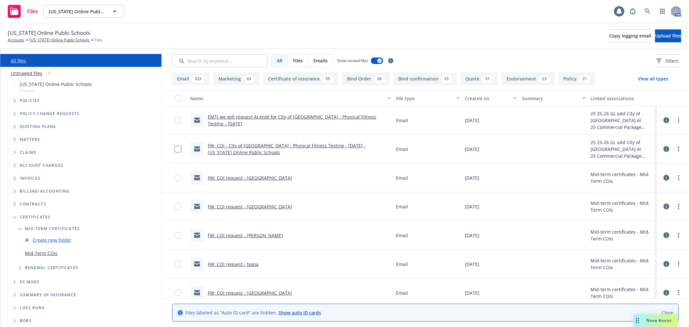
click at [178, 150] on input "checkbox" at bounding box center [178, 149] width 6 height 6
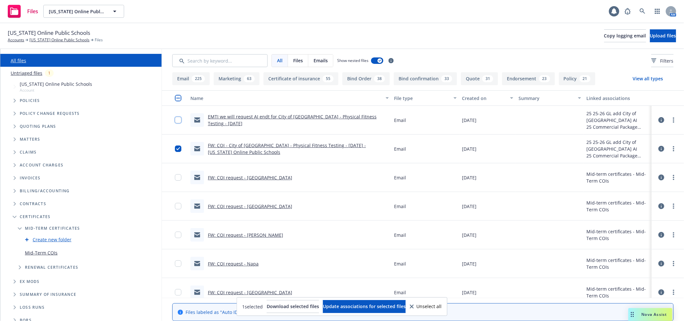
click at [179, 120] on input "checkbox" at bounding box center [178, 120] width 6 height 6
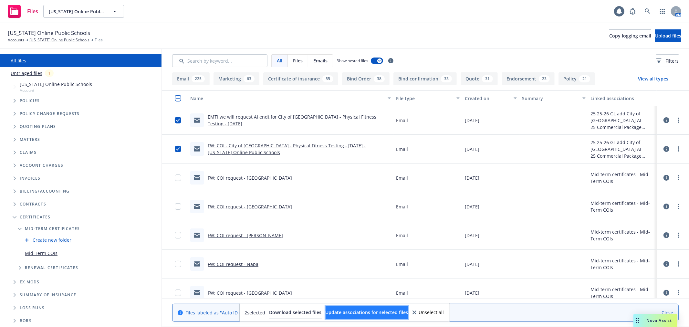
click at [374, 309] on span "Update associations for selected files" at bounding box center [367, 312] width 83 height 6
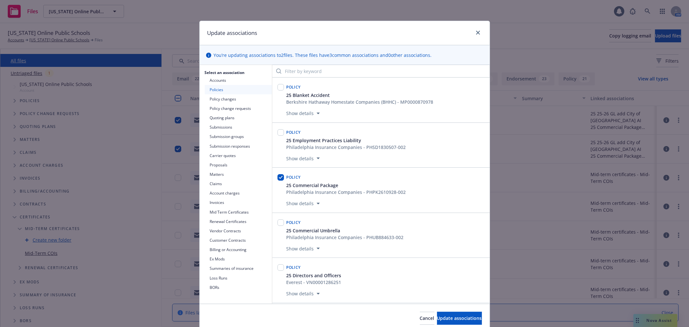
click at [236, 215] on button "Mid Term Certificates" at bounding box center [238, 211] width 67 height 9
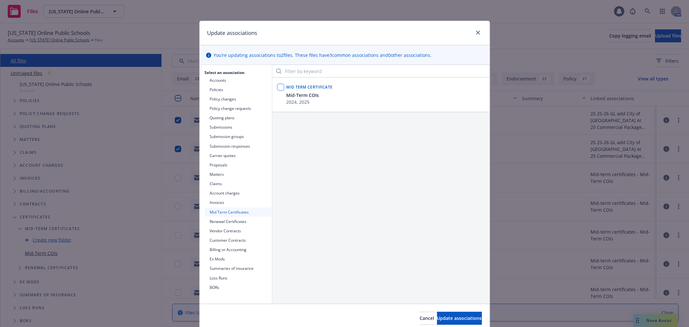
click at [278, 88] on input "checkbox" at bounding box center [281, 87] width 6 height 6
checkbox input "true"
click at [470, 318] on button "Update associations" at bounding box center [459, 318] width 45 height 13
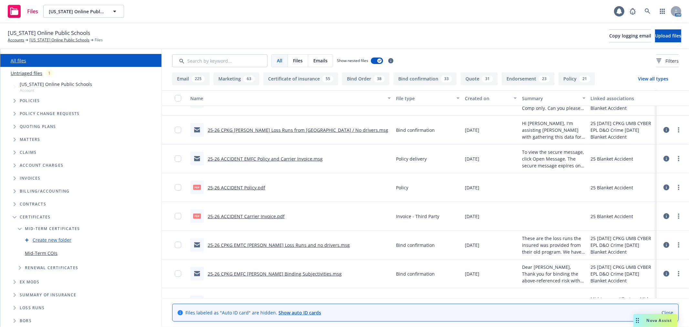
scroll to position [251, 0]
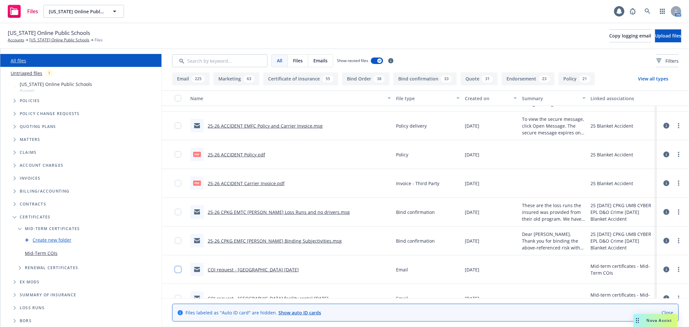
click at [176, 270] on input "checkbox" at bounding box center [178, 269] width 6 height 6
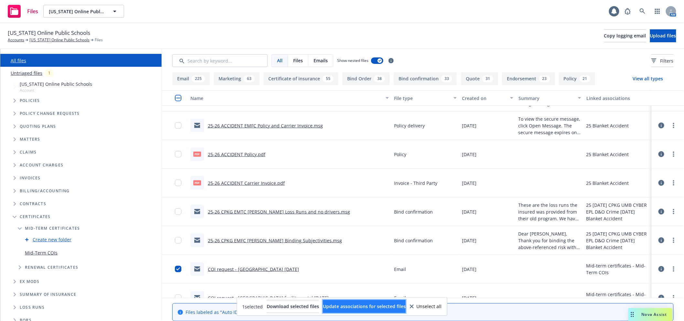
click at [389, 309] on span "Update associations for selected files" at bounding box center [364, 307] width 83 height 6
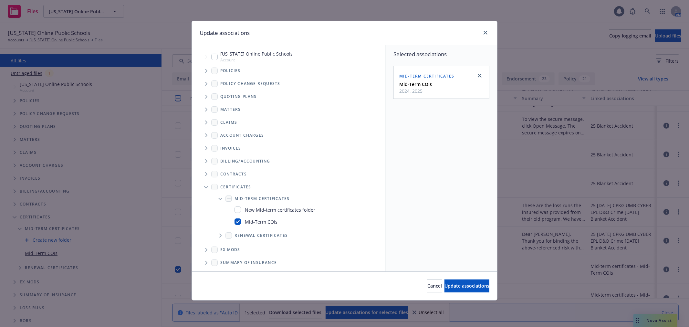
click at [207, 84] on icon "Tree Example" at bounding box center [206, 84] width 2 height 4
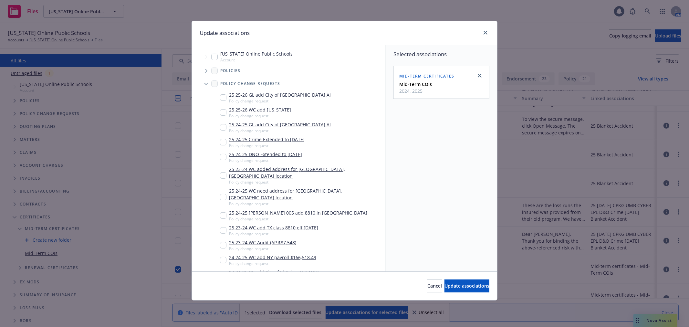
click at [223, 99] on input "Tree Example" at bounding box center [223, 97] width 6 height 6
checkbox input "true"
click at [458, 289] on span "Update associations" at bounding box center [467, 286] width 45 height 6
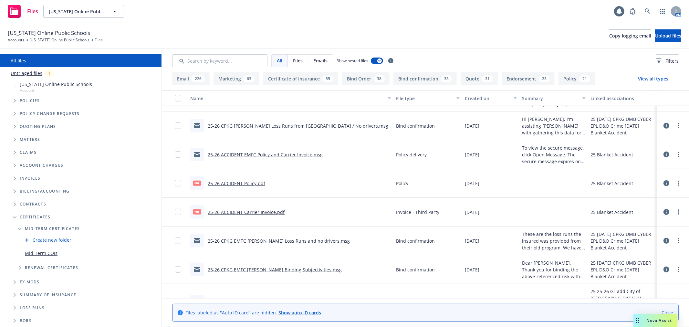
click at [30, 73] on link "Untriaged files" at bounding box center [27, 73] width 32 height 7
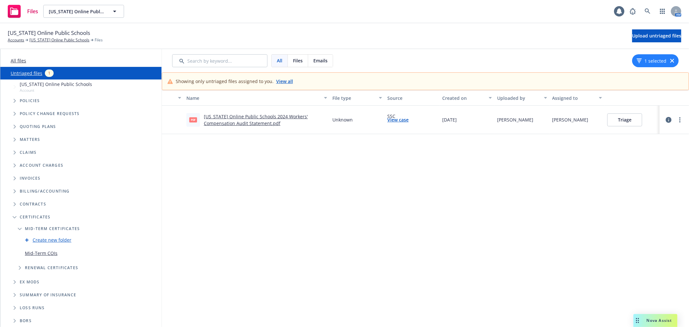
click at [250, 121] on link "[US_STATE] Online Public Schools 2024 Workers' Compensation Audit Statement.pdf" at bounding box center [256, 119] width 104 height 13
click at [626, 122] on button "Triage" at bounding box center [624, 119] width 35 height 13
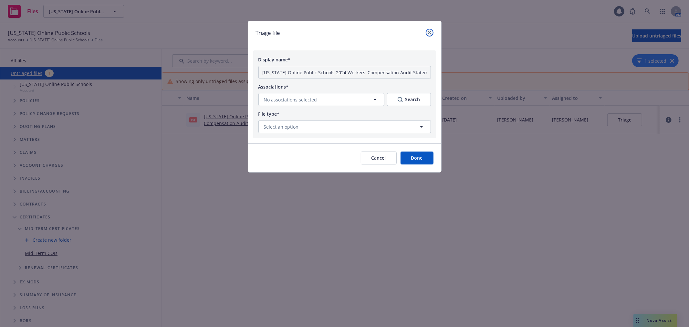
click at [429, 33] on icon "close" at bounding box center [430, 33] width 4 height 4
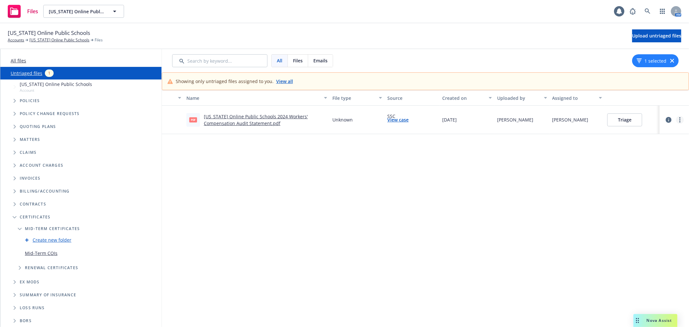
click at [680, 122] on link "more" at bounding box center [680, 120] width 8 height 8
click at [660, 134] on link "Archive" at bounding box center [655, 133] width 57 height 13
click at [394, 120] on link "View case" at bounding box center [397, 119] width 21 height 7
click at [19, 41] on link "Accounts" at bounding box center [16, 40] width 16 height 6
